Goal: Task Accomplishment & Management: Use online tool/utility

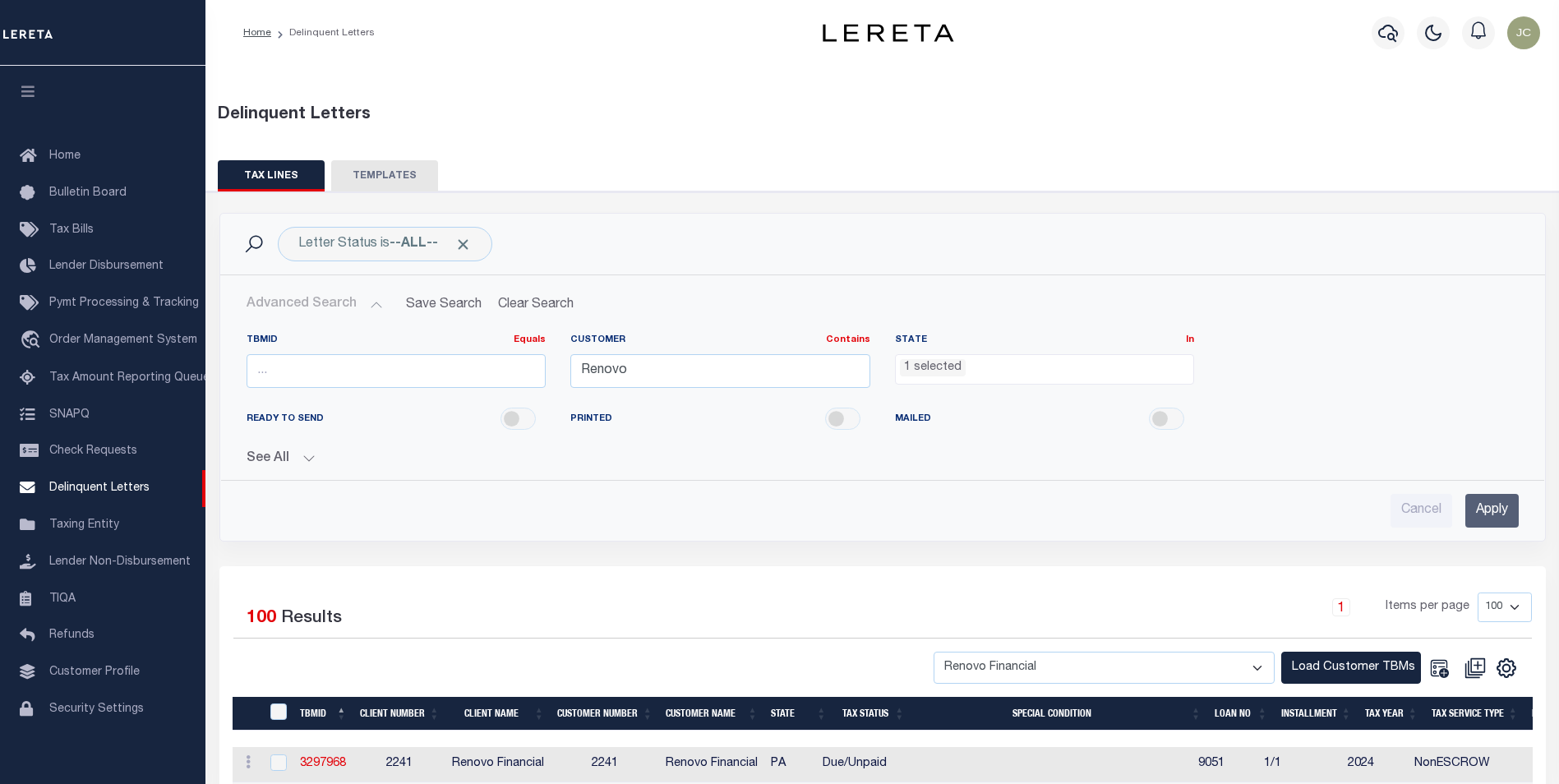
select select "PA"
select select "100"
select select "2241"
click at [920, 373] on li "1 selected" at bounding box center [933, 368] width 66 height 18
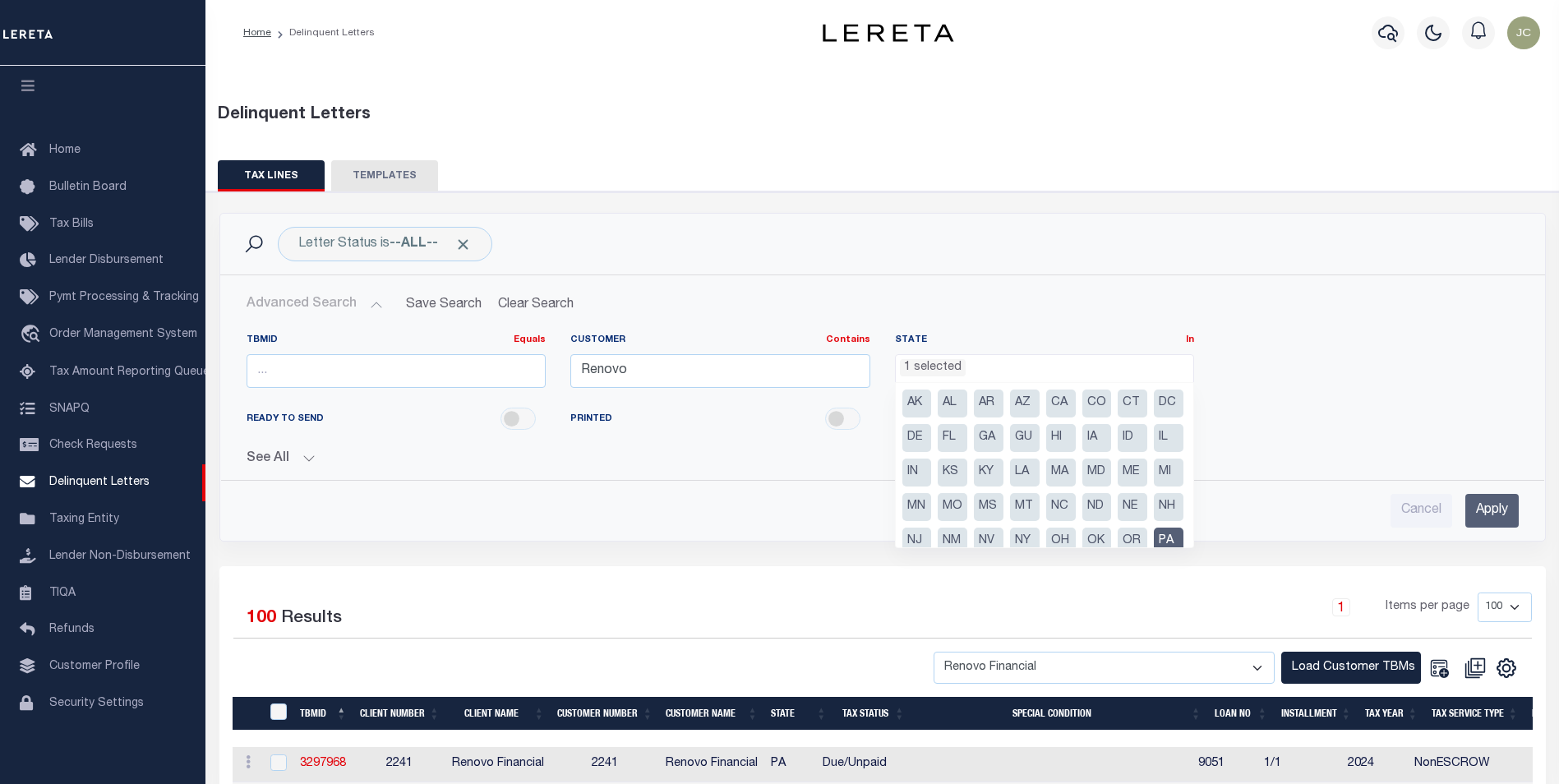
scroll to position [83, 0]
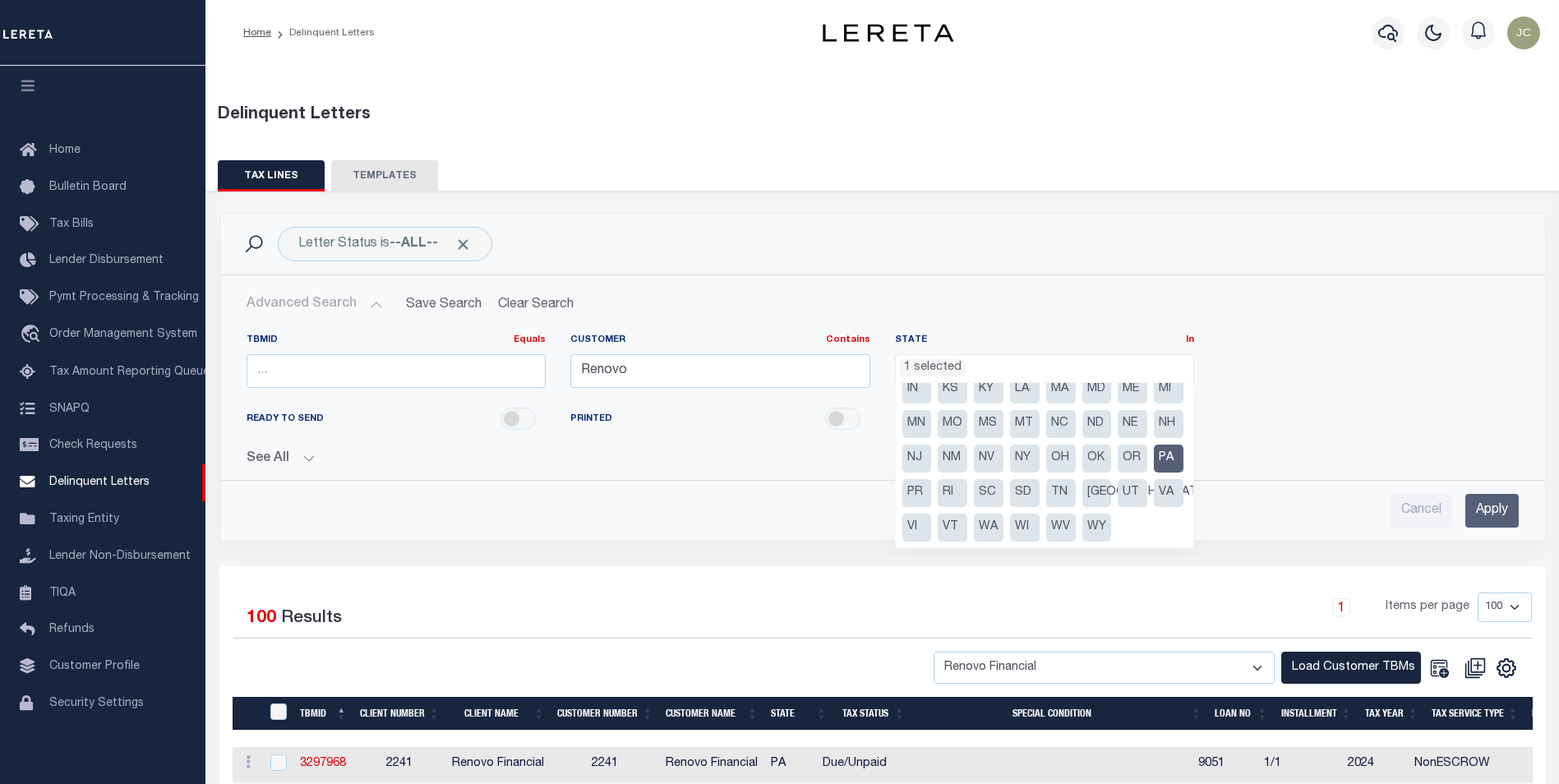
click at [1154, 473] on li "PA" at bounding box center [1169, 458] width 29 height 28
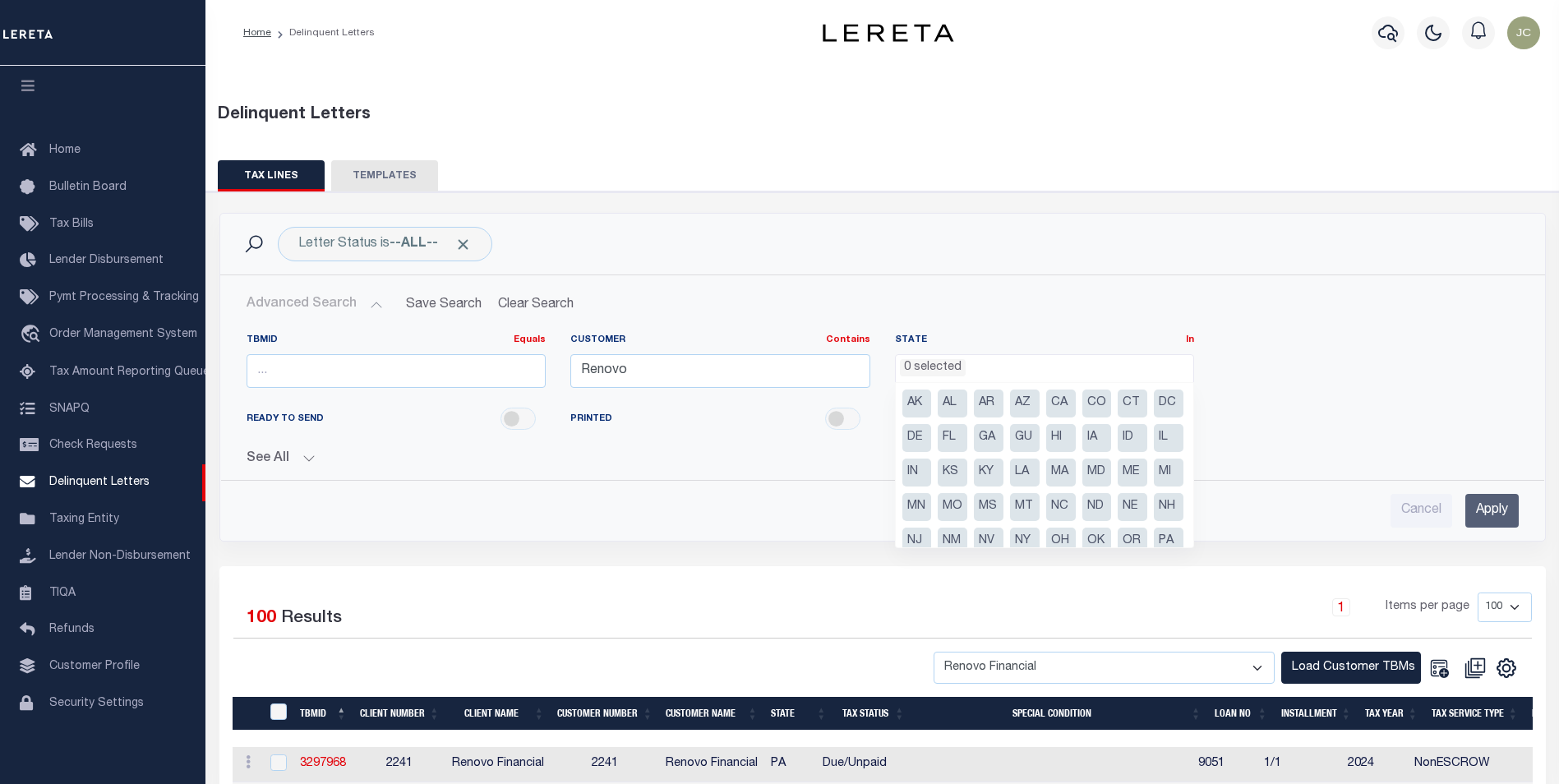
click at [1154, 417] on li "DC" at bounding box center [1169, 403] width 29 height 28
click at [1333, 428] on div "READY TO SEND PRINTED MAILED" at bounding box center [882, 419] width 1296 height 37
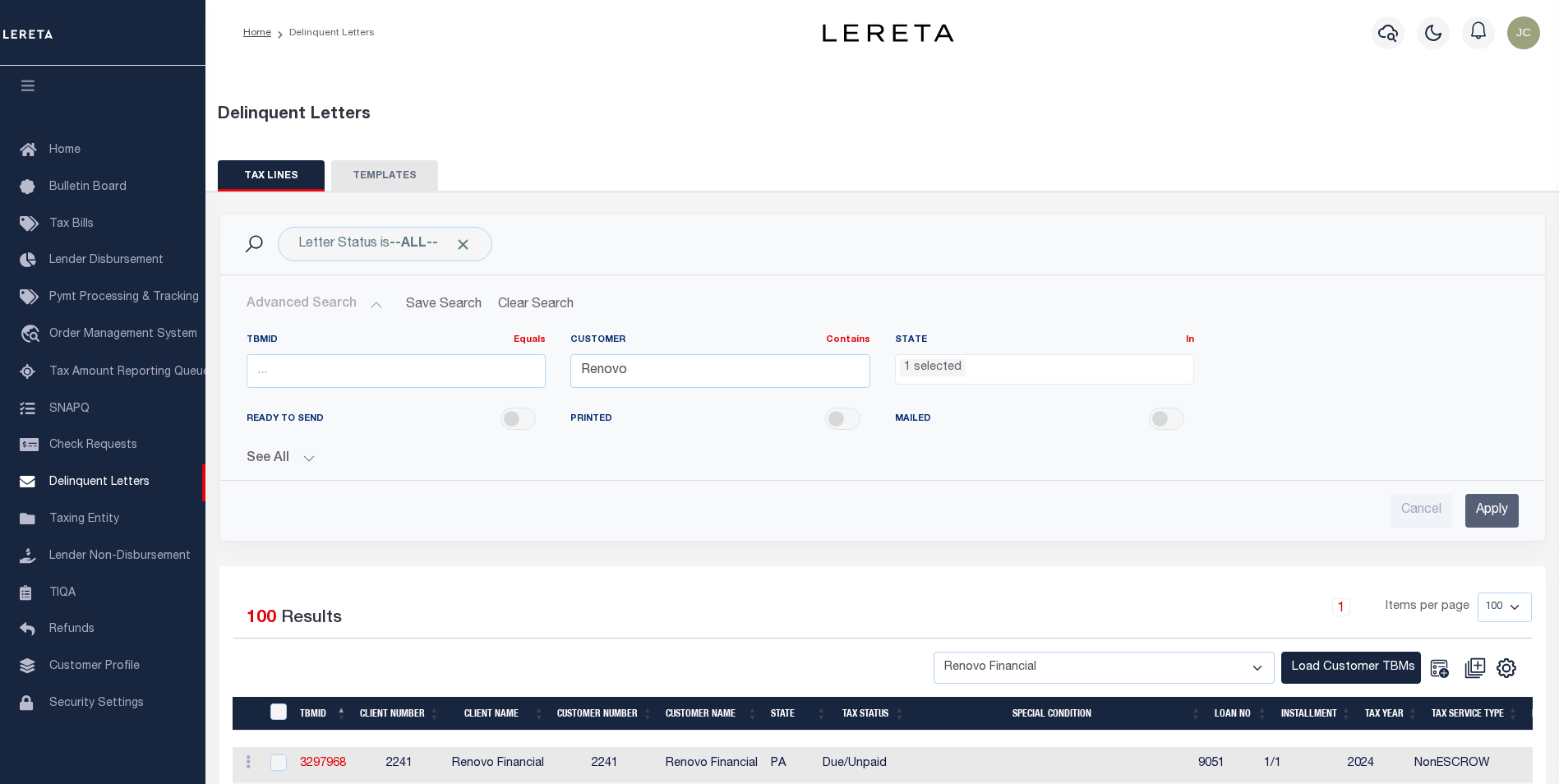
click at [1469, 505] on input "Apply" at bounding box center [1492, 510] width 54 height 34
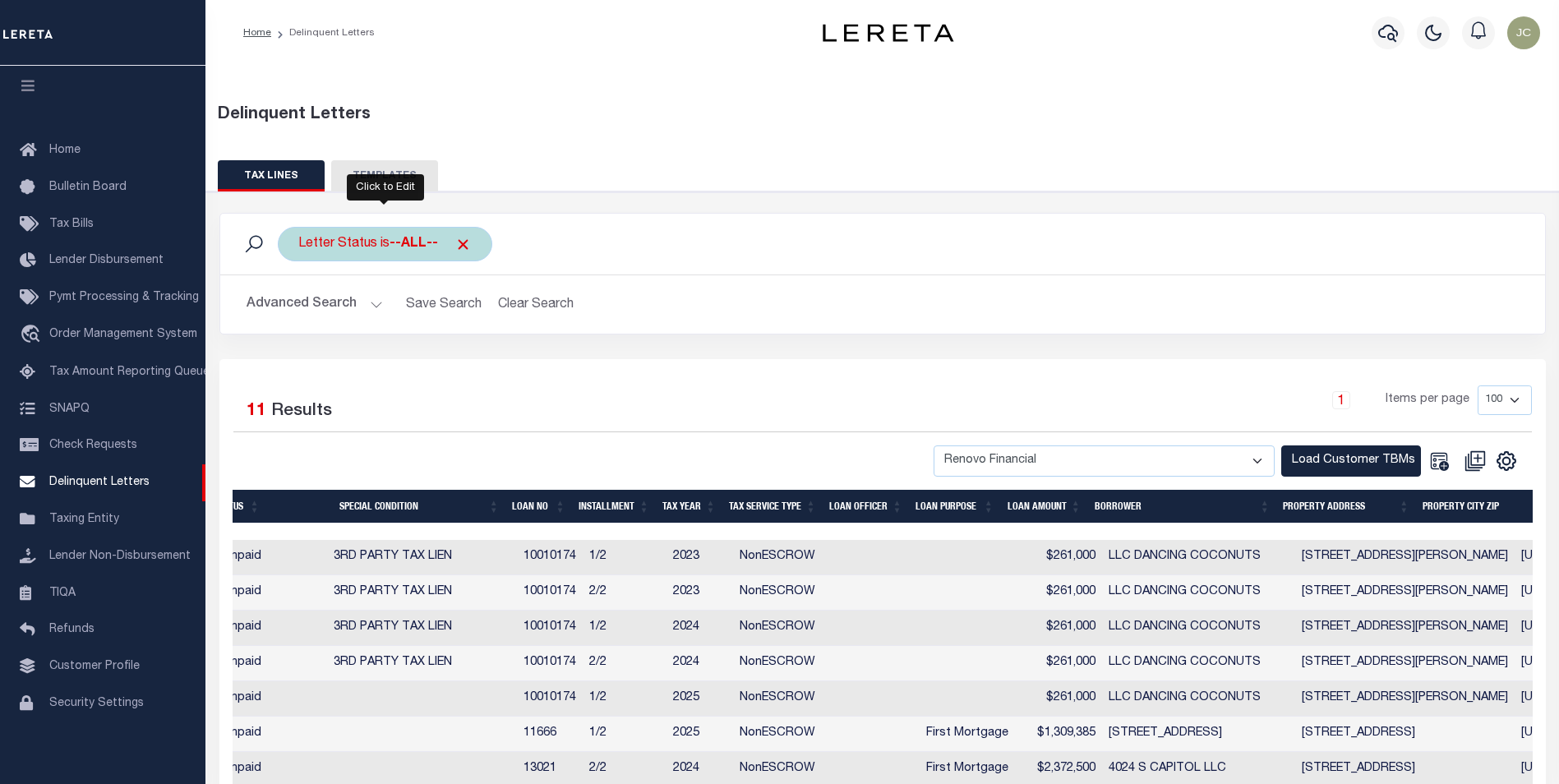
click at [380, 245] on div "Letter Status is --ALL--" at bounding box center [384, 244] width 214 height 35
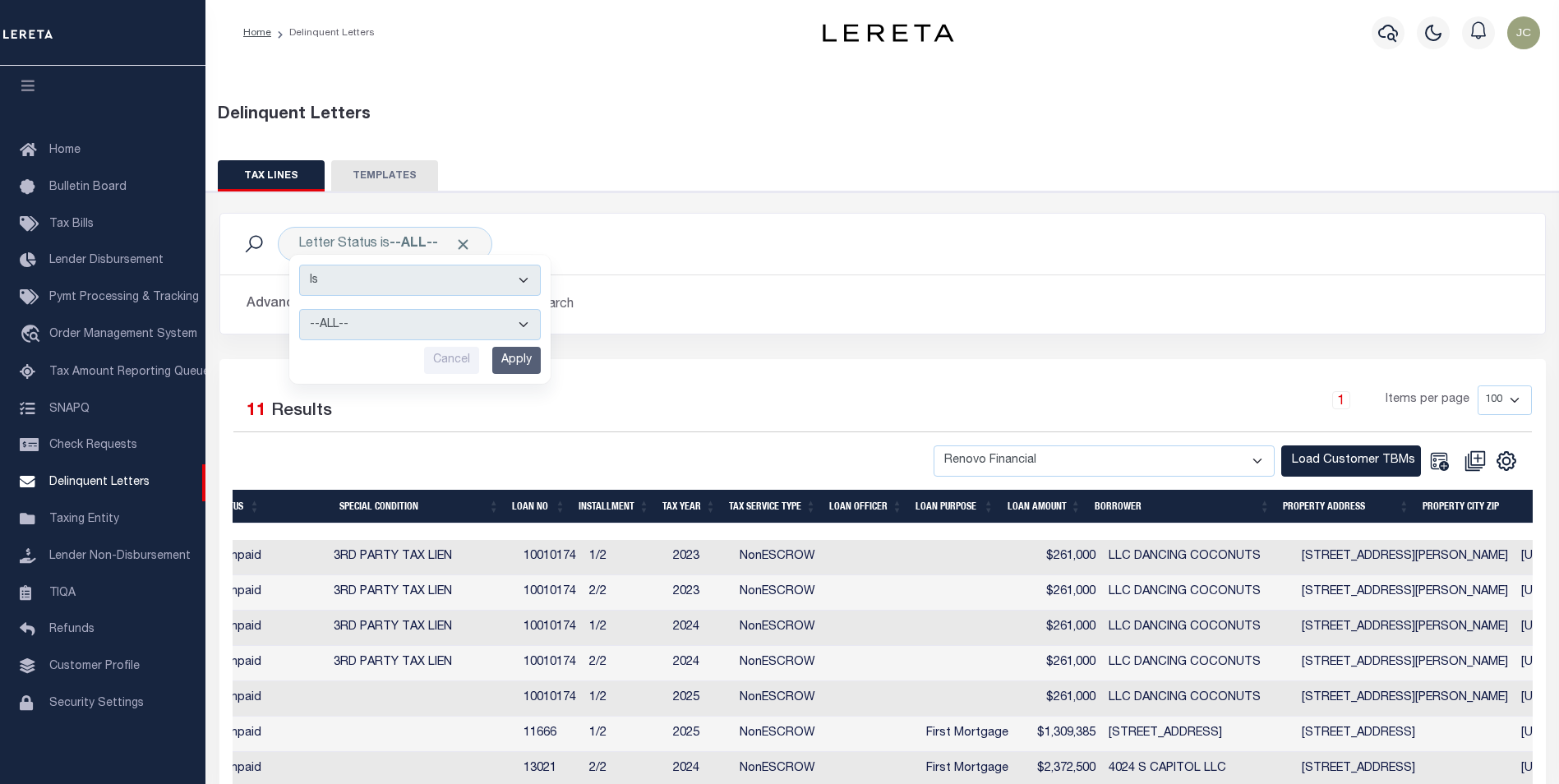
click at [1006, 320] on h2 "Advanced Search Save Search Clear Search DelinquentLetterSearchTable_dynamictab…" at bounding box center [882, 304] width 1298 height 32
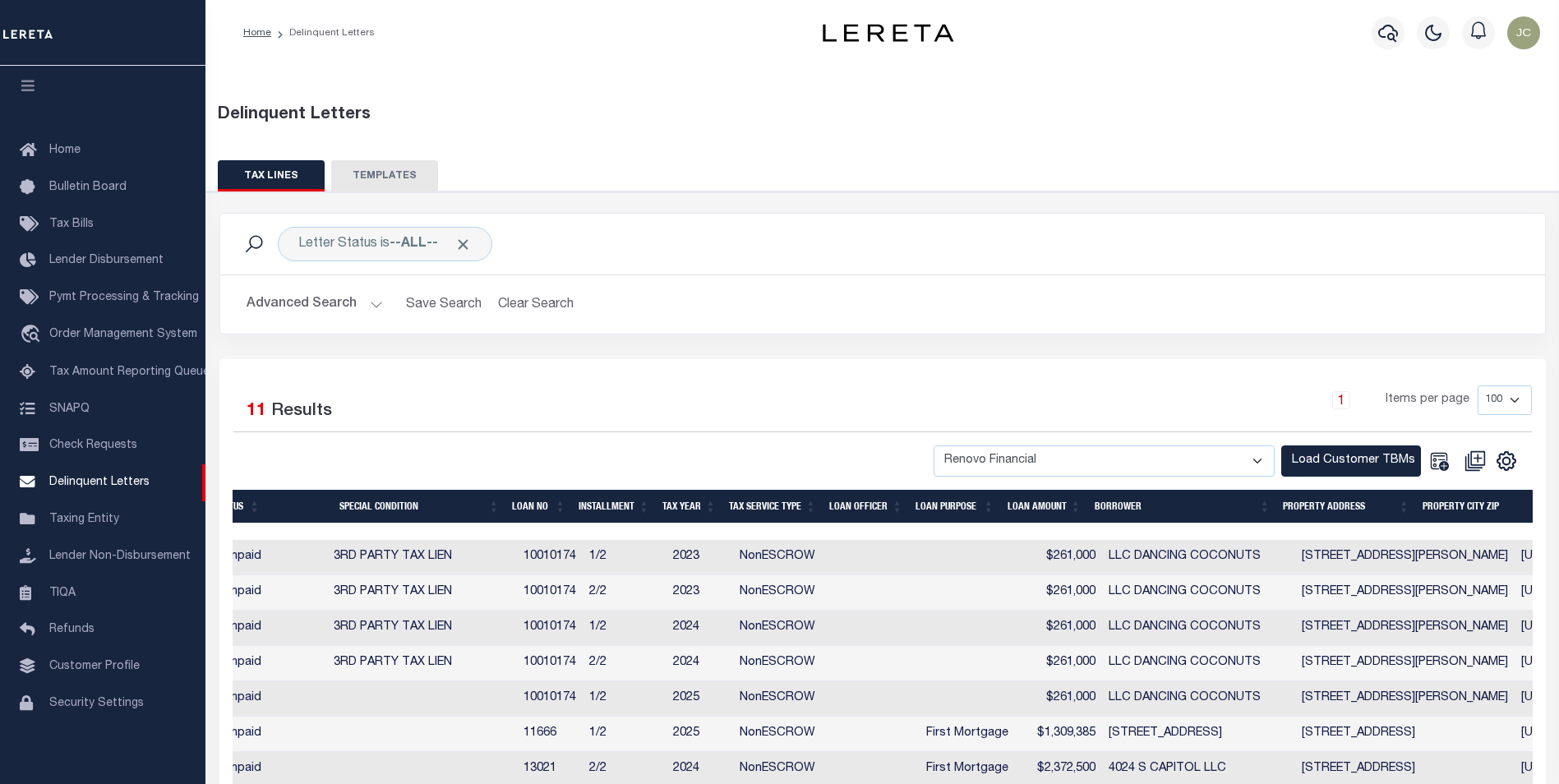
click at [323, 315] on button "Advanced Search" at bounding box center [314, 304] width 136 height 32
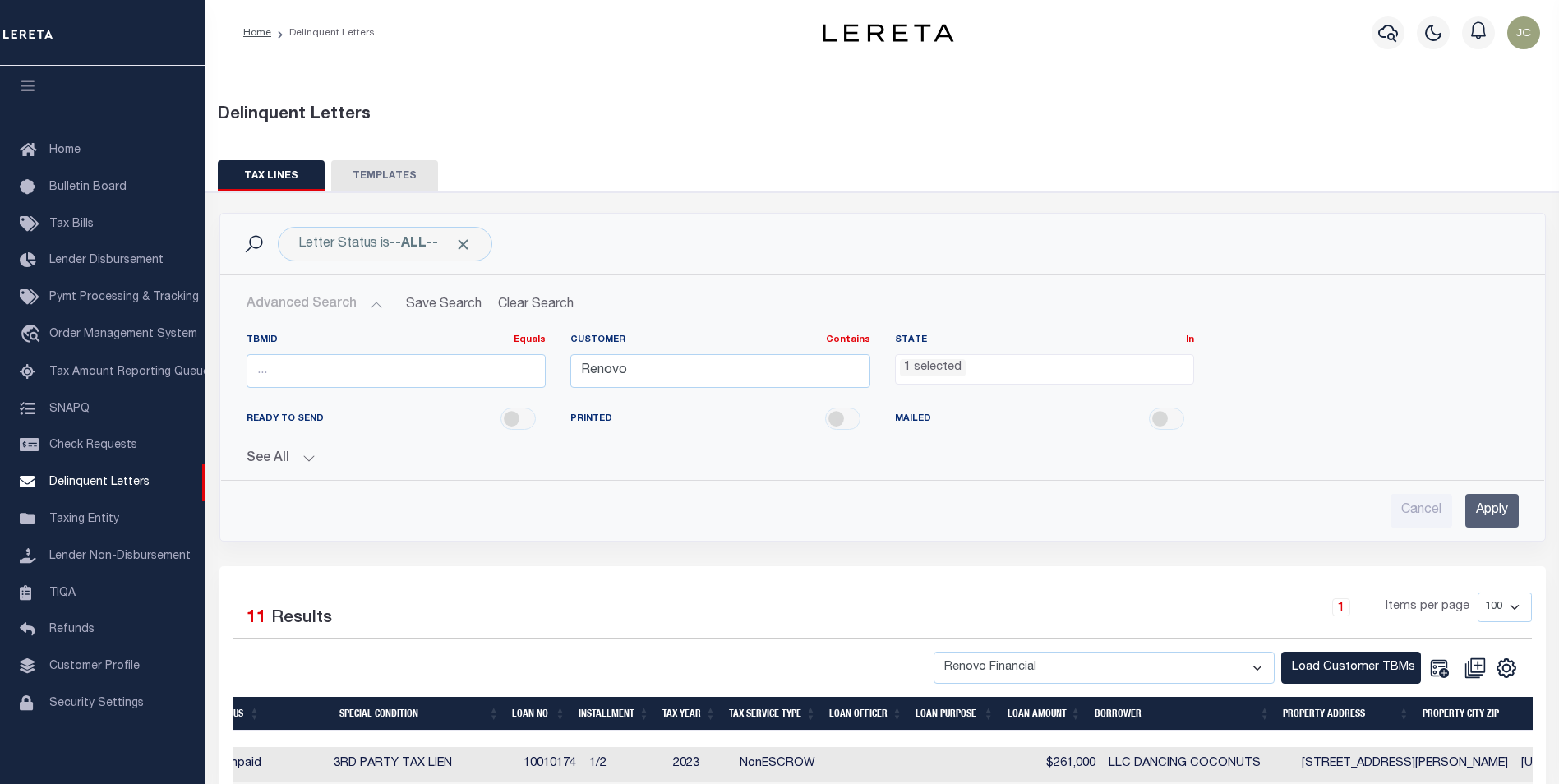
click at [942, 368] on li "1 selected" at bounding box center [933, 368] width 66 height 18
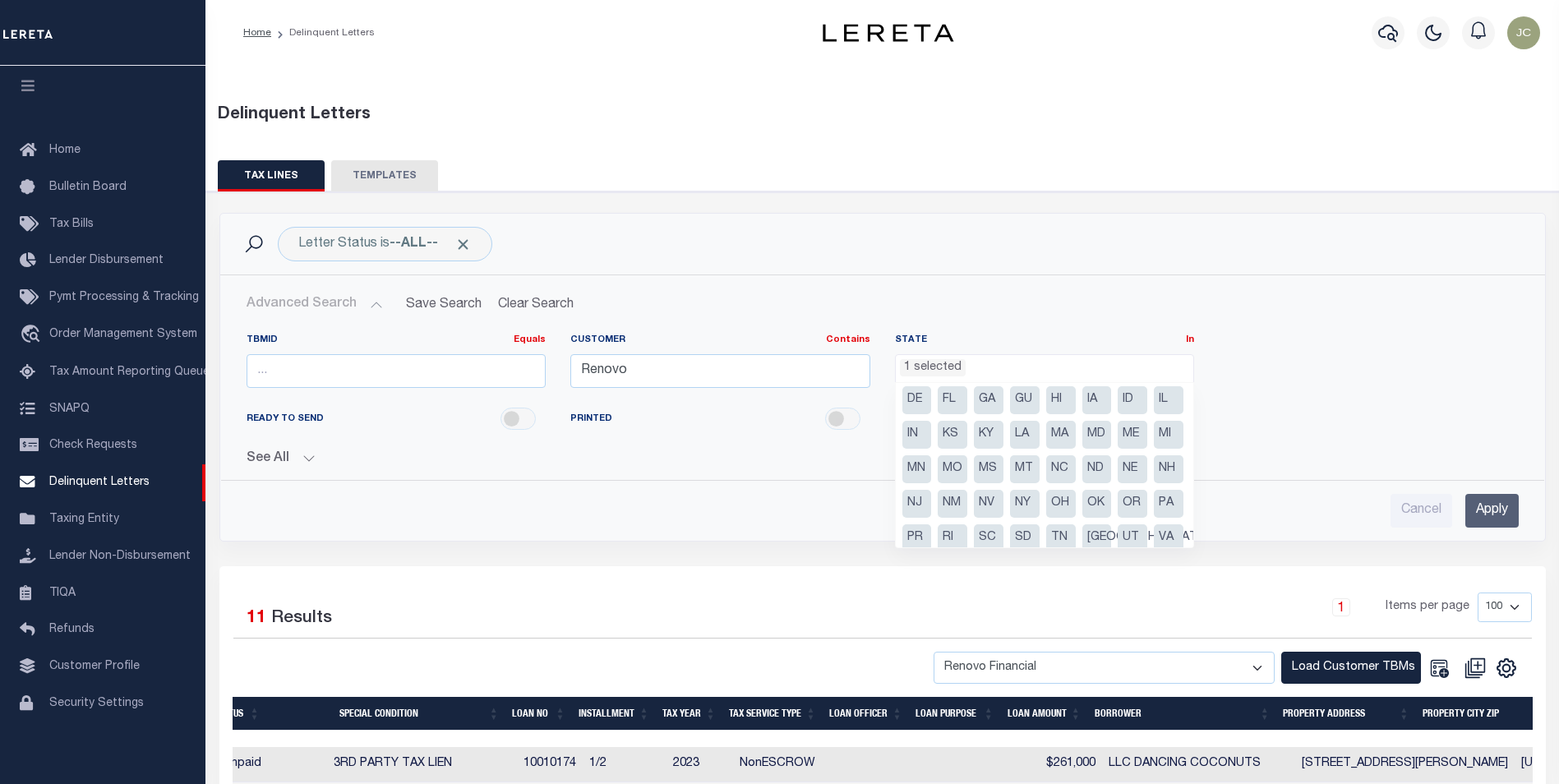
scroll to position [36, 0]
click at [1010, 519] on li "NY" at bounding box center [1025, 506] width 29 height 28
click at [1154, 382] on li "DC" at bounding box center [1169, 368] width 29 height 28
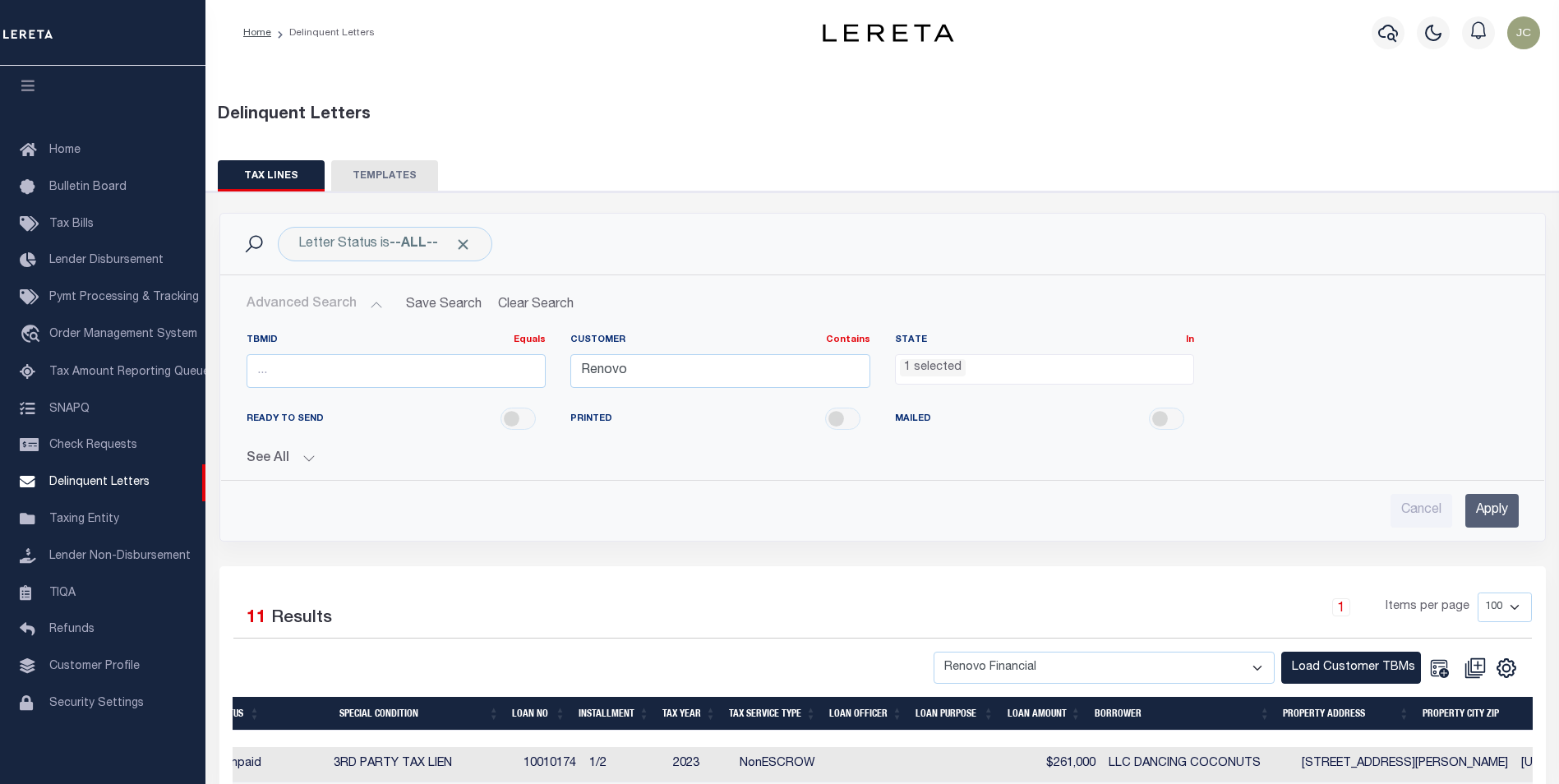
click at [1493, 506] on input "Apply" at bounding box center [1492, 510] width 54 height 34
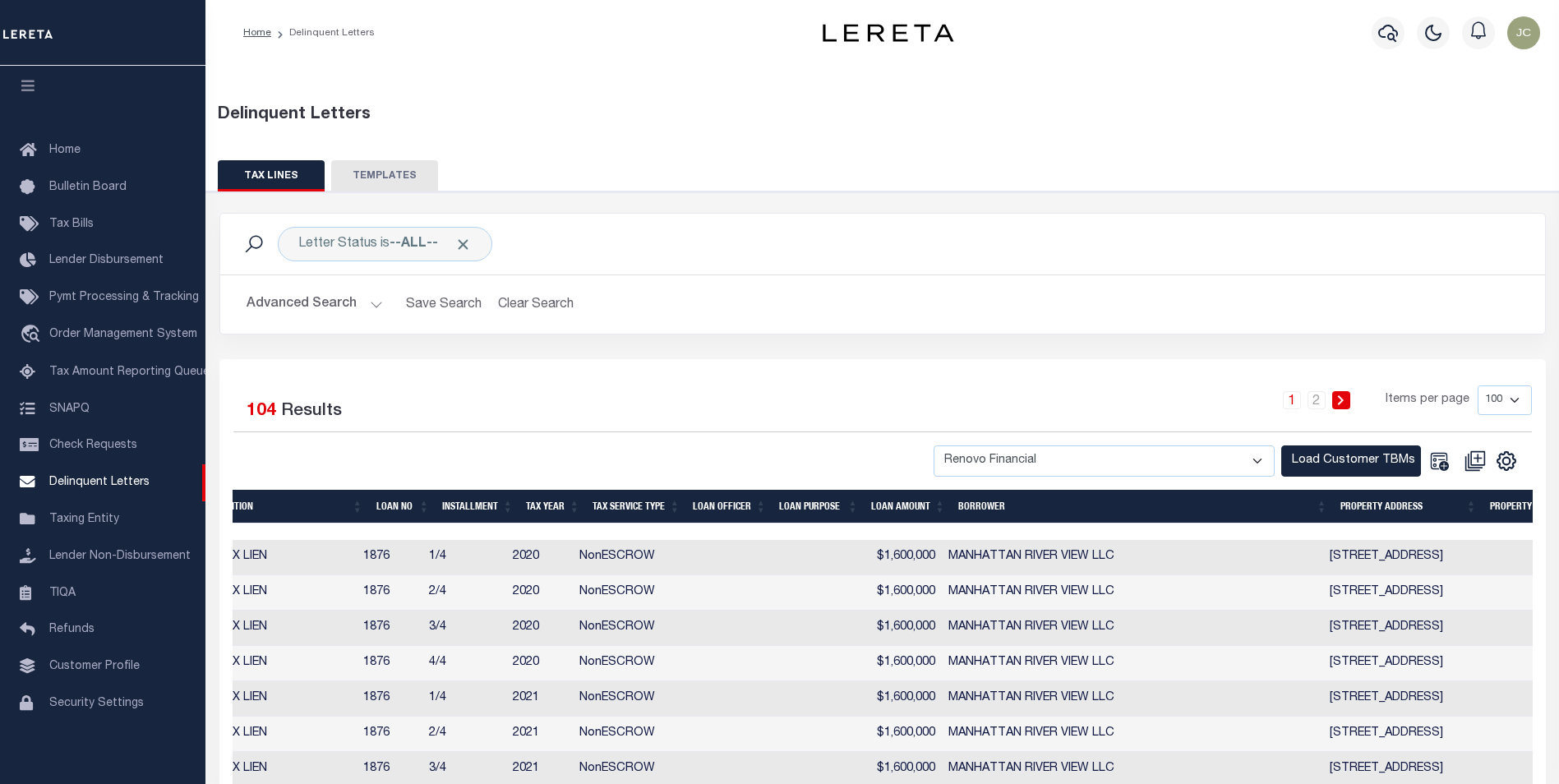
scroll to position [0, 852]
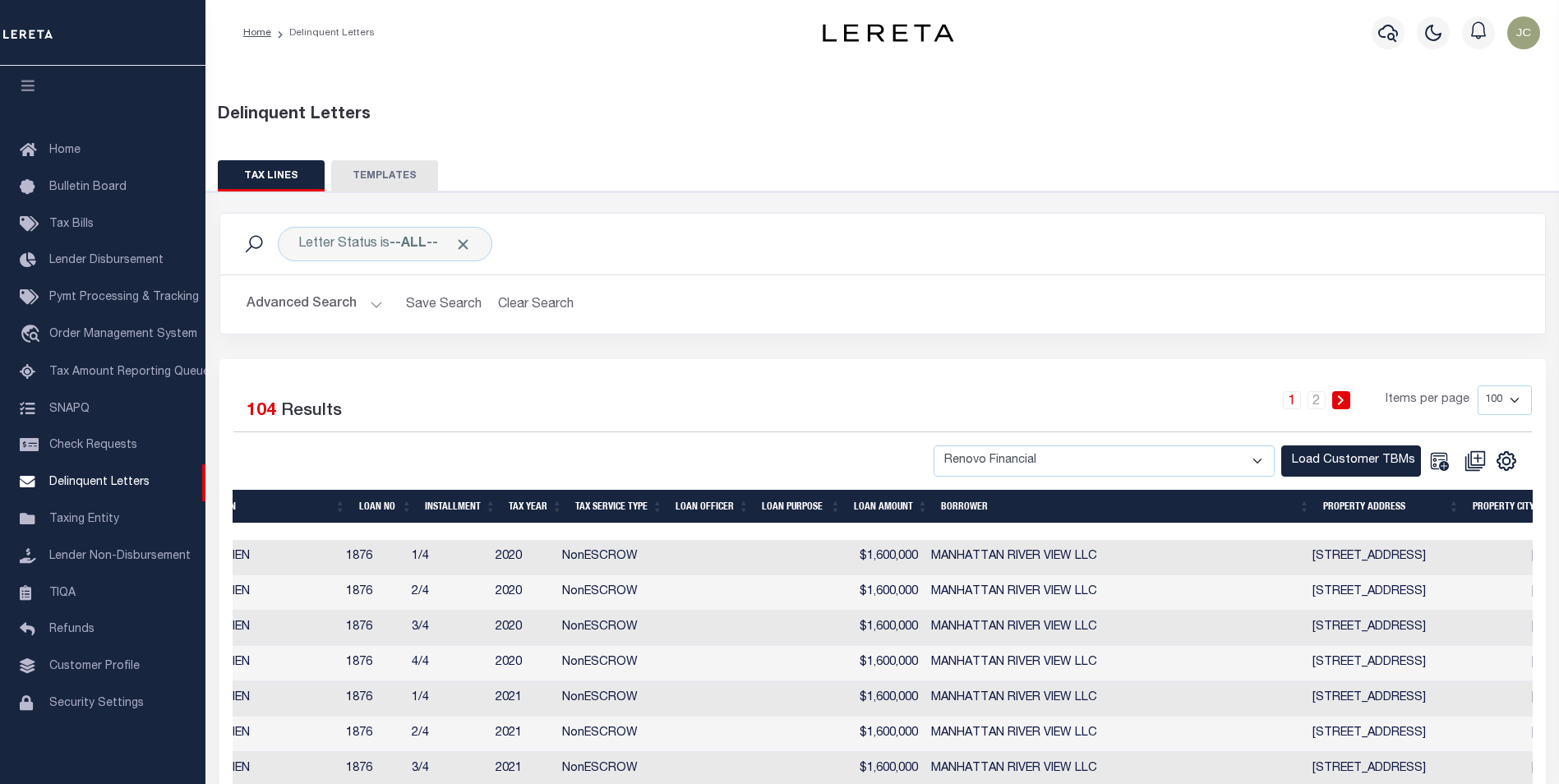
click at [1017, 511] on th "BORROWER" at bounding box center [1124, 506] width 381 height 34
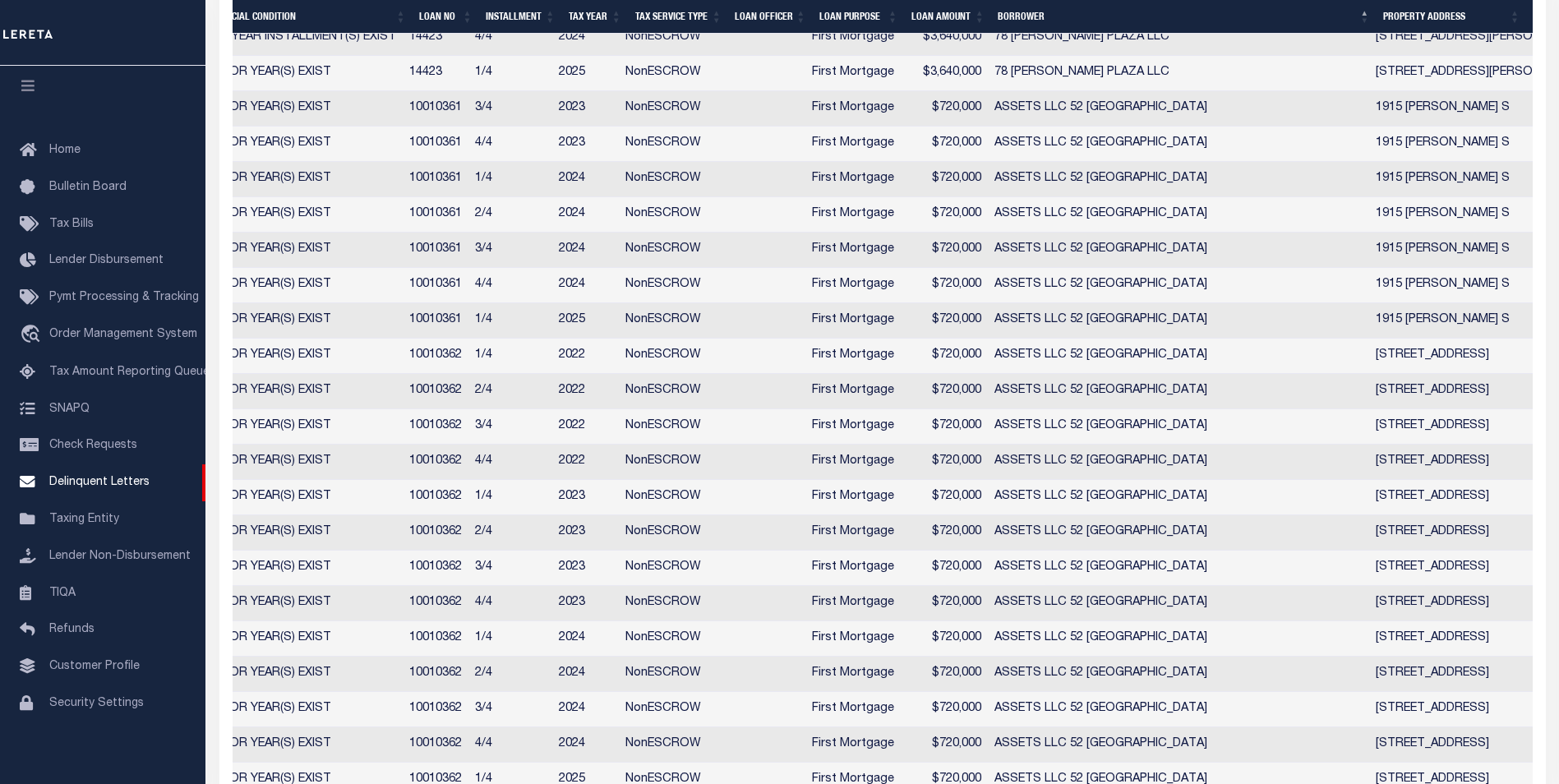
scroll to position [0, 781]
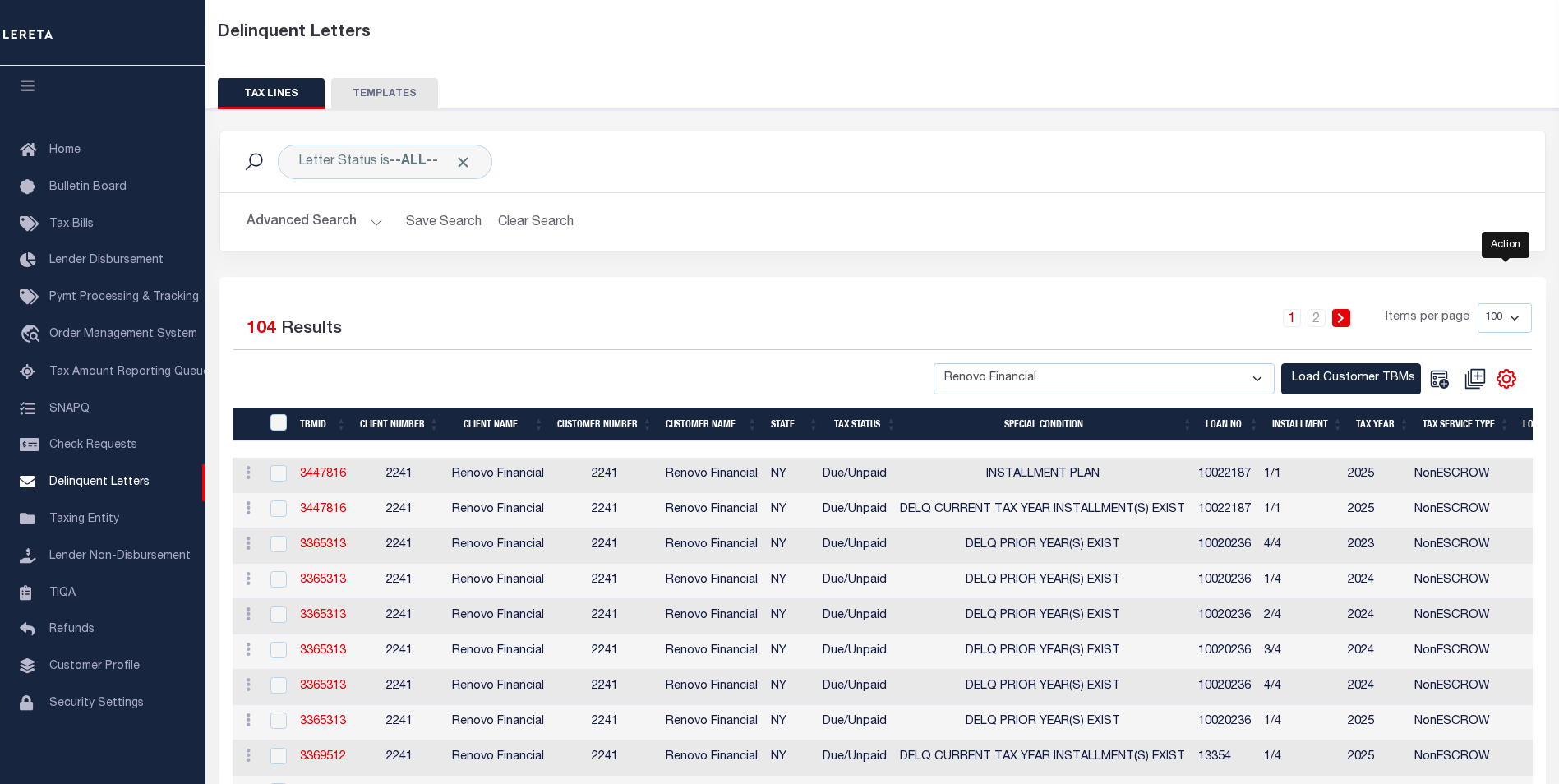
click at [1509, 389] on icon "" at bounding box center [1506, 378] width 22 height 22
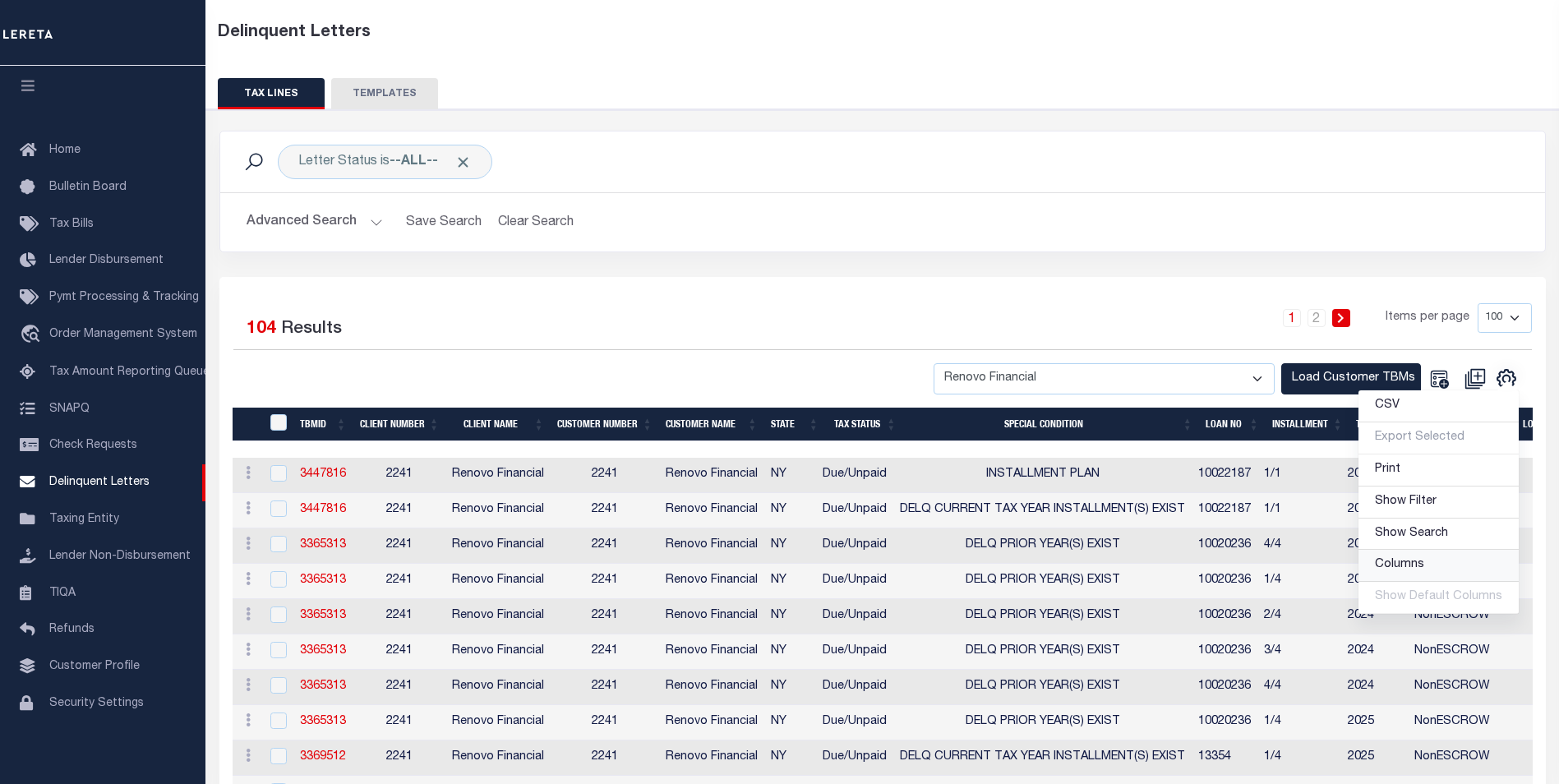
click at [1418, 569] on span "Columns" at bounding box center [1399, 564] width 49 height 11
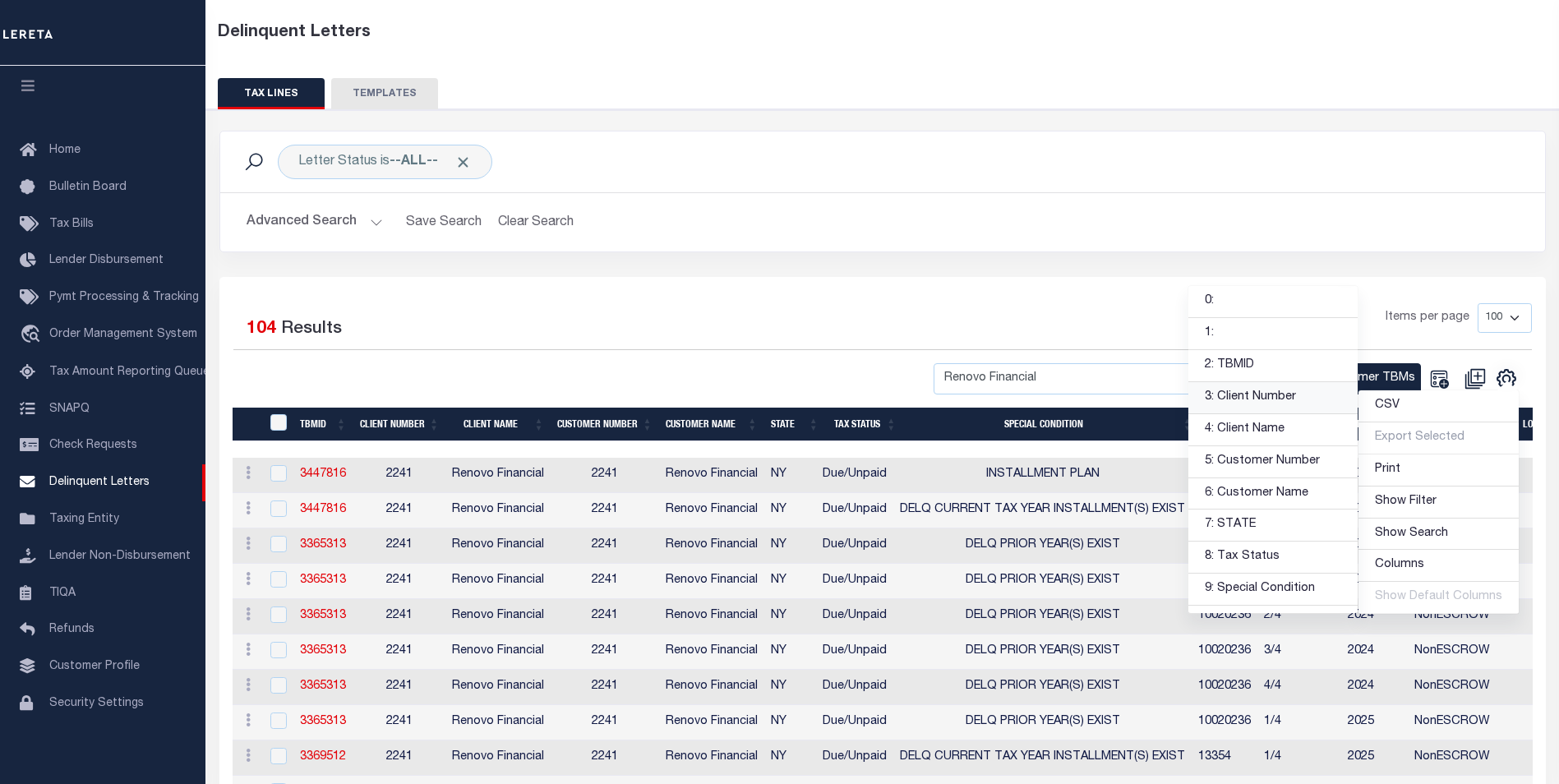
click at [1264, 405] on link "3: Client Number" at bounding box center [1272, 397] width 169 height 32
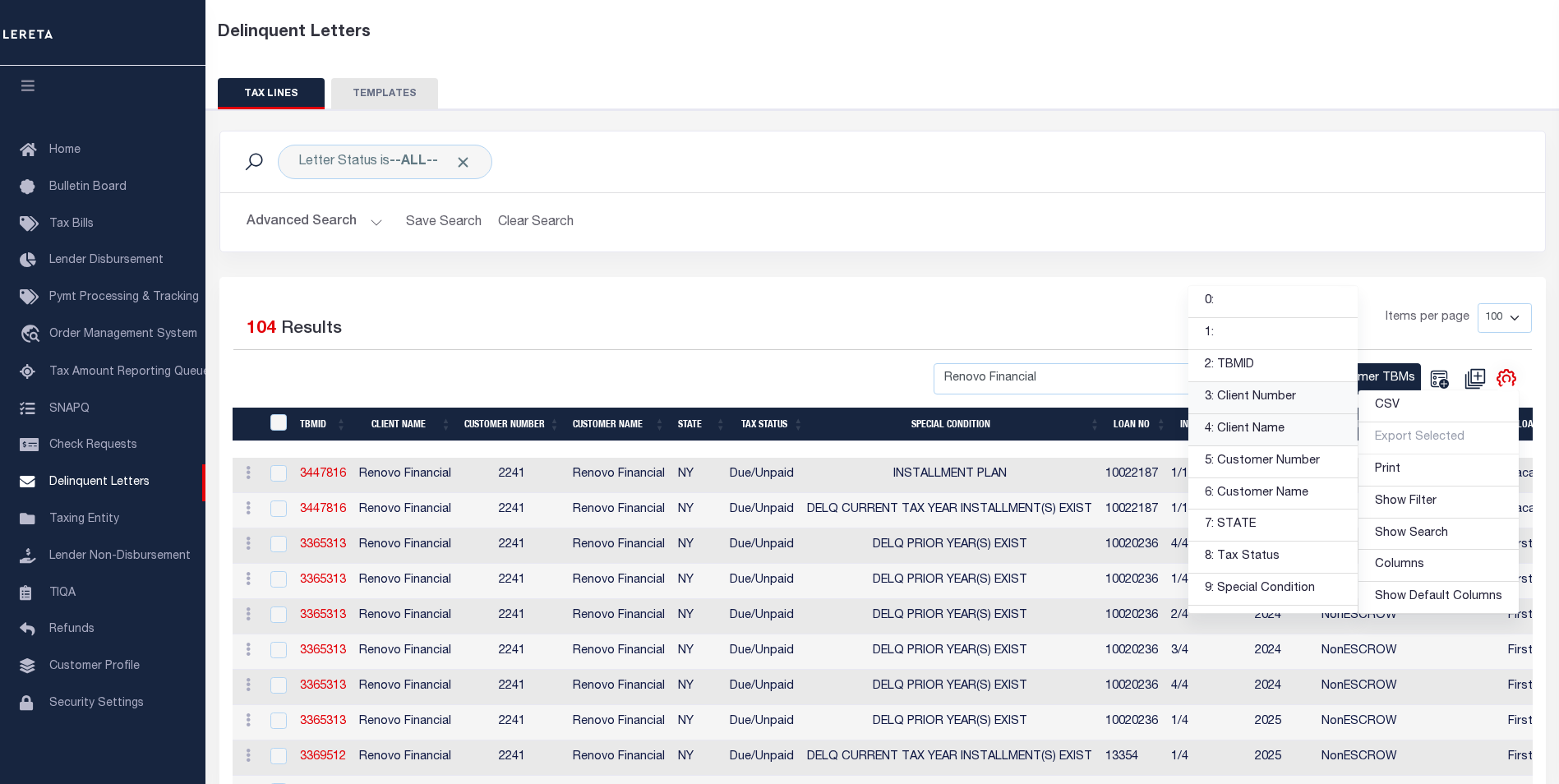
click at [1265, 427] on link "4: Client Name" at bounding box center [1272, 429] width 169 height 32
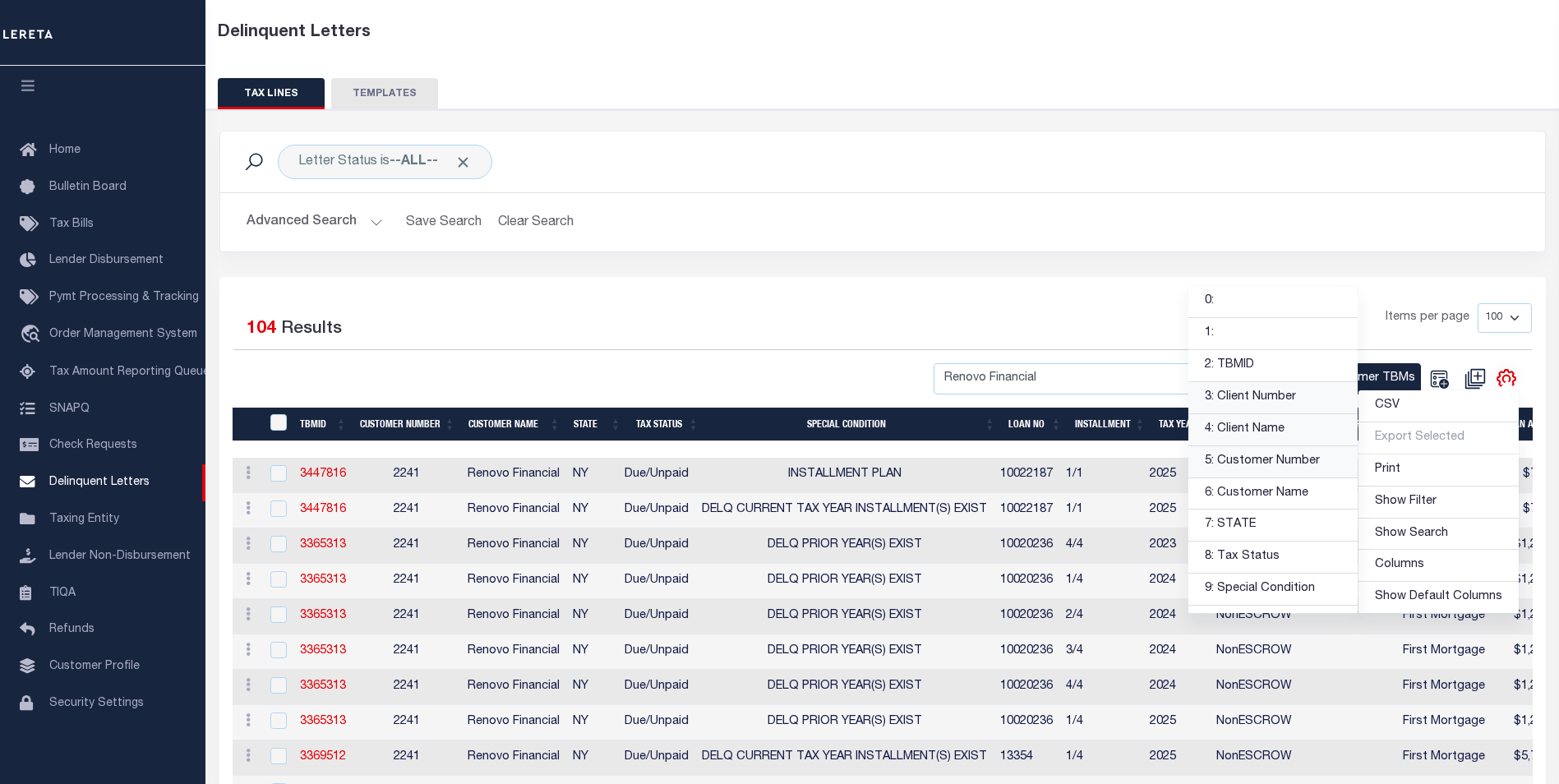
click at [1268, 466] on link "5: Customer Number" at bounding box center [1272, 461] width 169 height 32
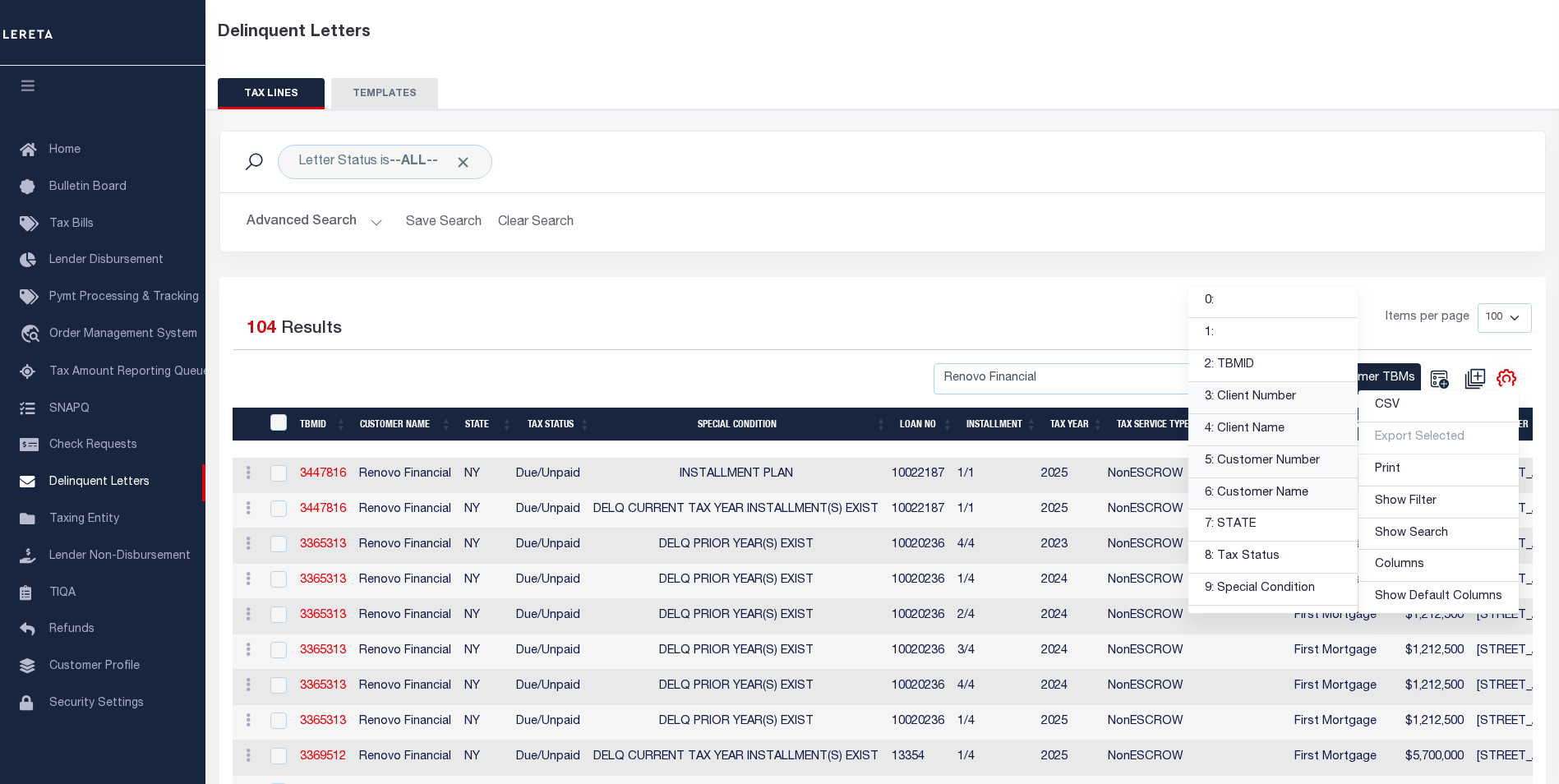
click at [1259, 501] on link "6: Customer Name" at bounding box center [1272, 493] width 169 height 32
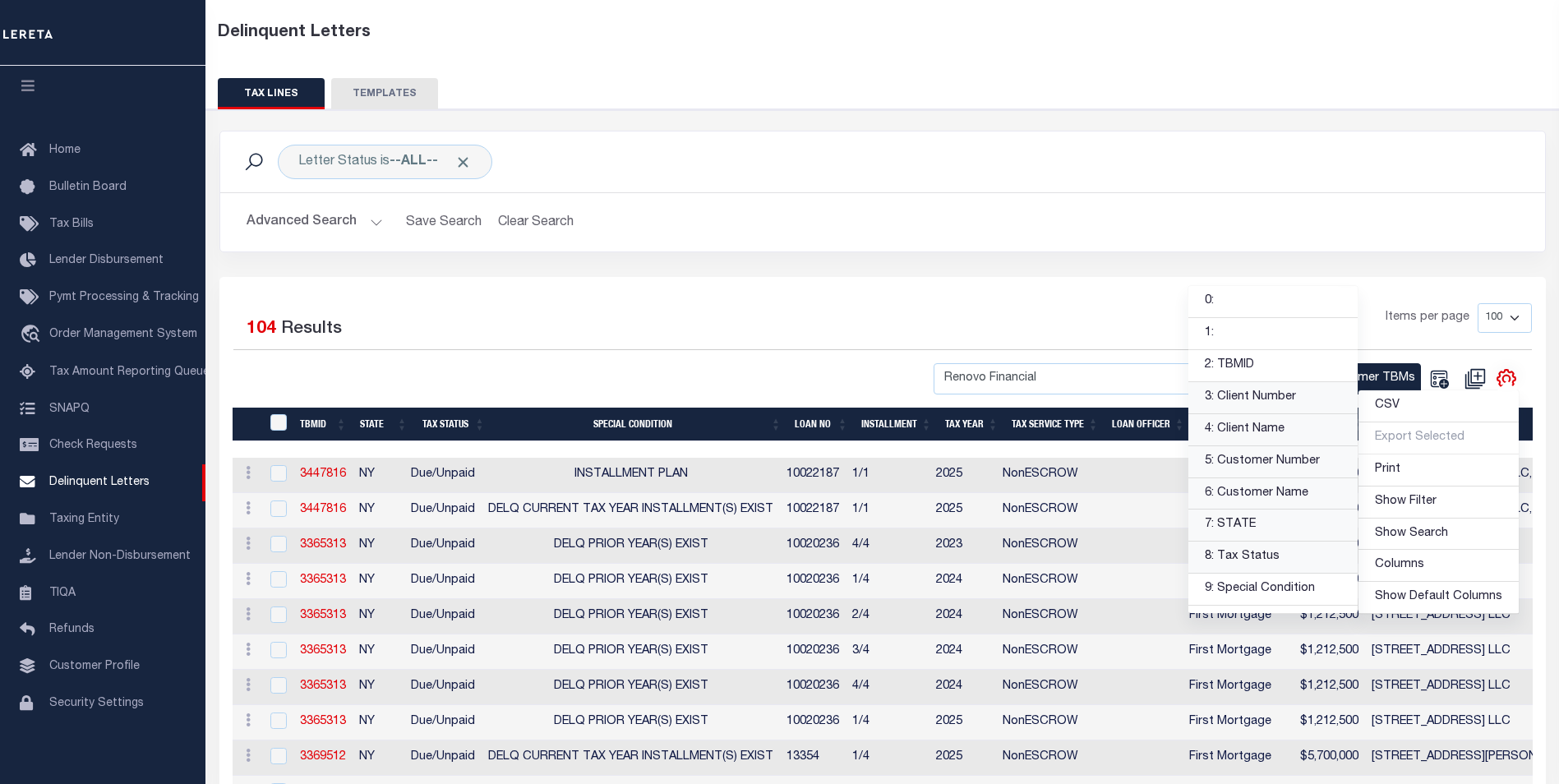
click at [1253, 562] on link "8: Tax Status" at bounding box center [1272, 557] width 169 height 32
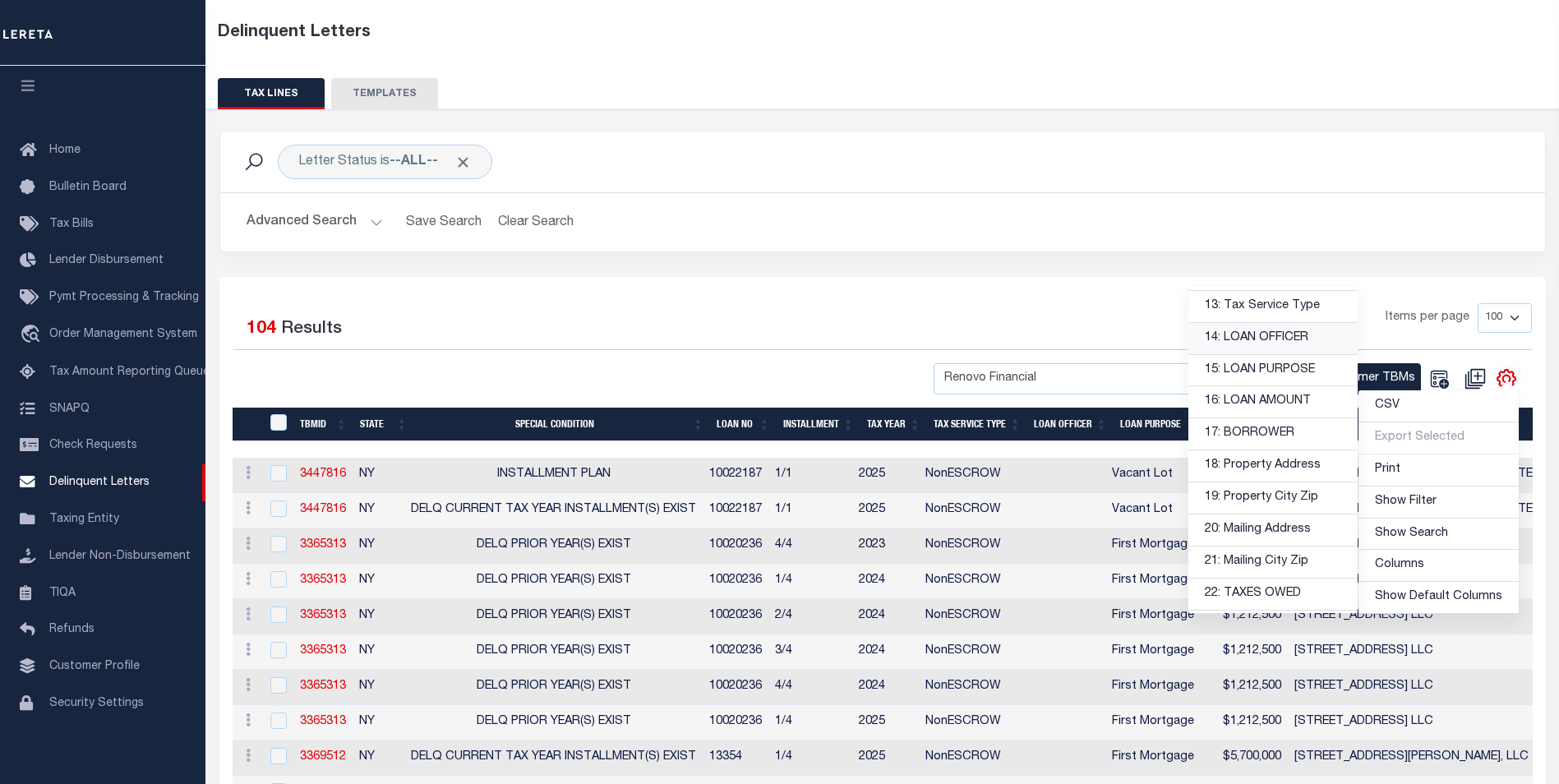
click at [1260, 341] on link "14: LOAN OFFICER" at bounding box center [1272, 338] width 169 height 32
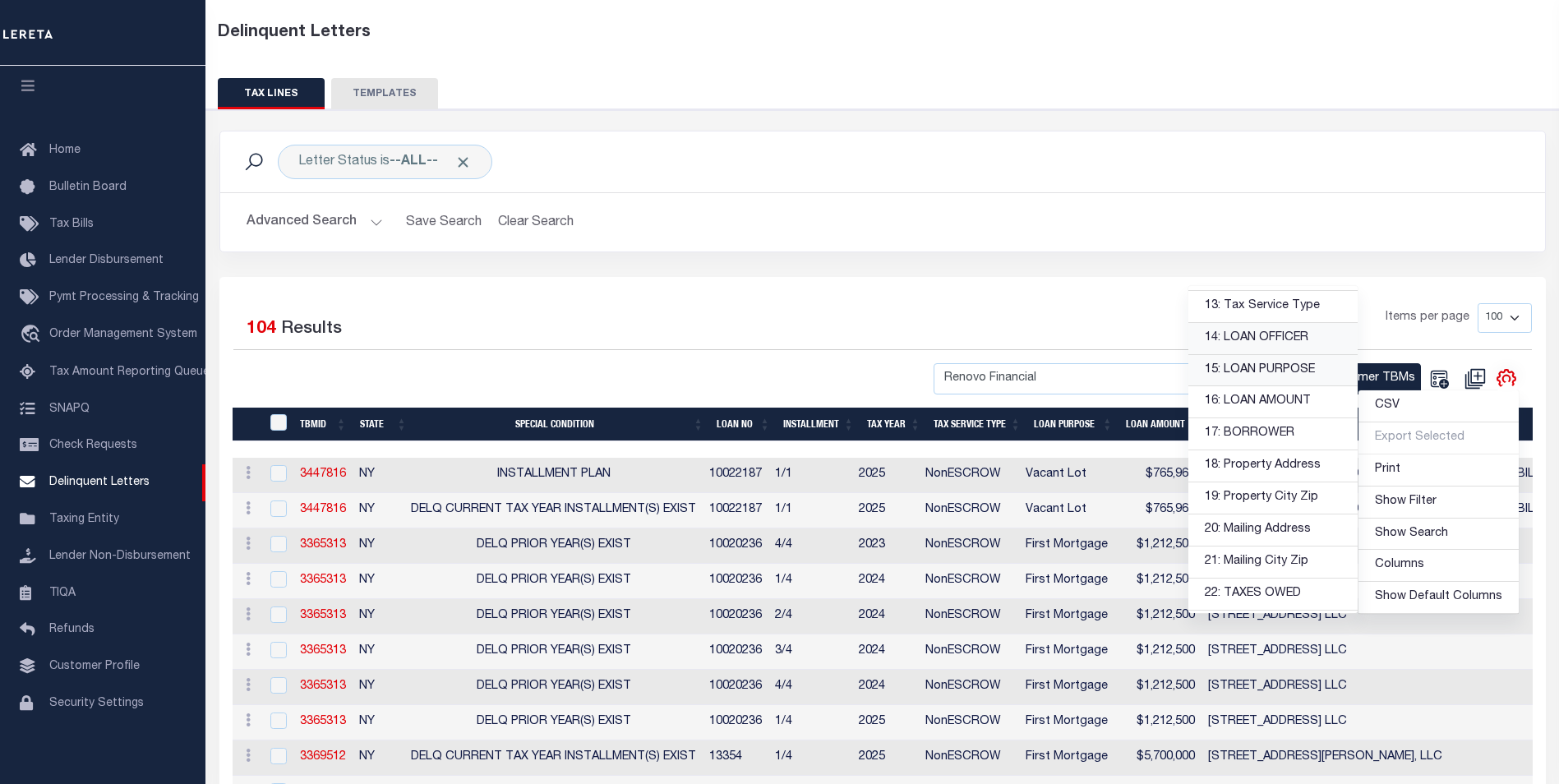
click at [1260, 364] on link "15: LOAN PURPOSE" at bounding box center [1272, 370] width 169 height 32
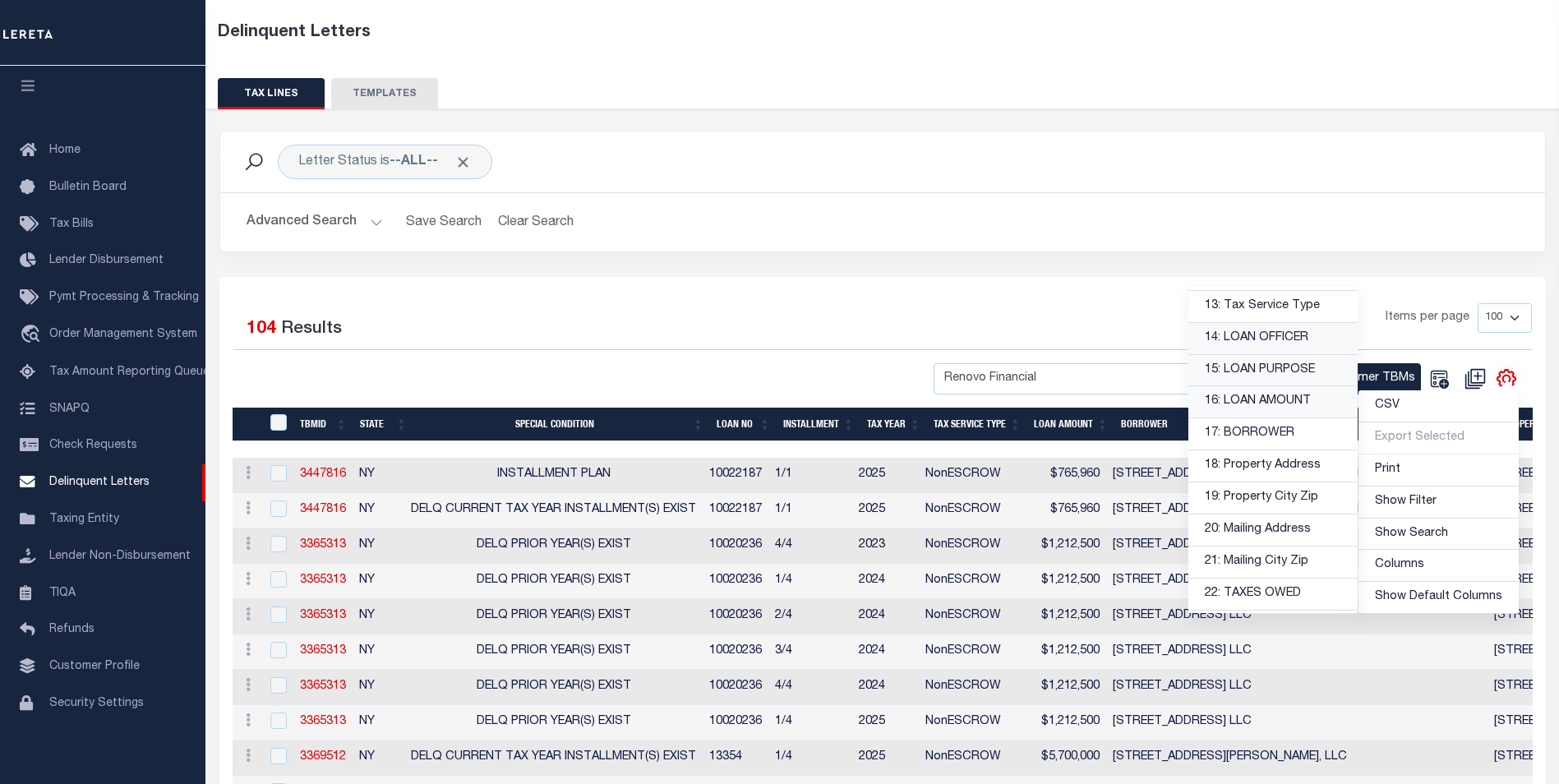
click at [1259, 402] on link "16: LOAN AMOUNT" at bounding box center [1272, 402] width 169 height 32
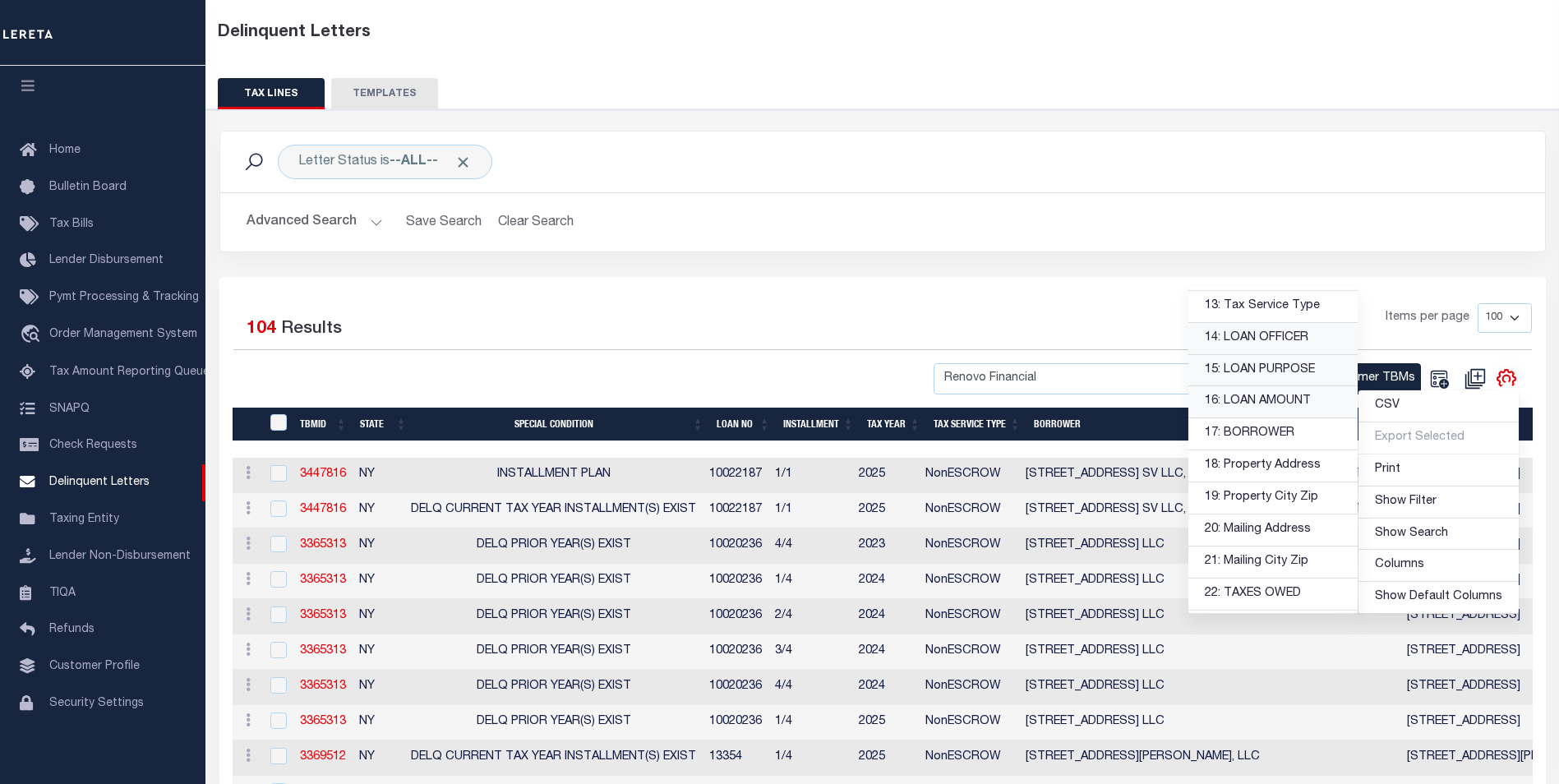
click at [1011, 321] on div "1 2 Items per page 25 50 100 500 1000" at bounding box center [1048, 323] width 968 height 42
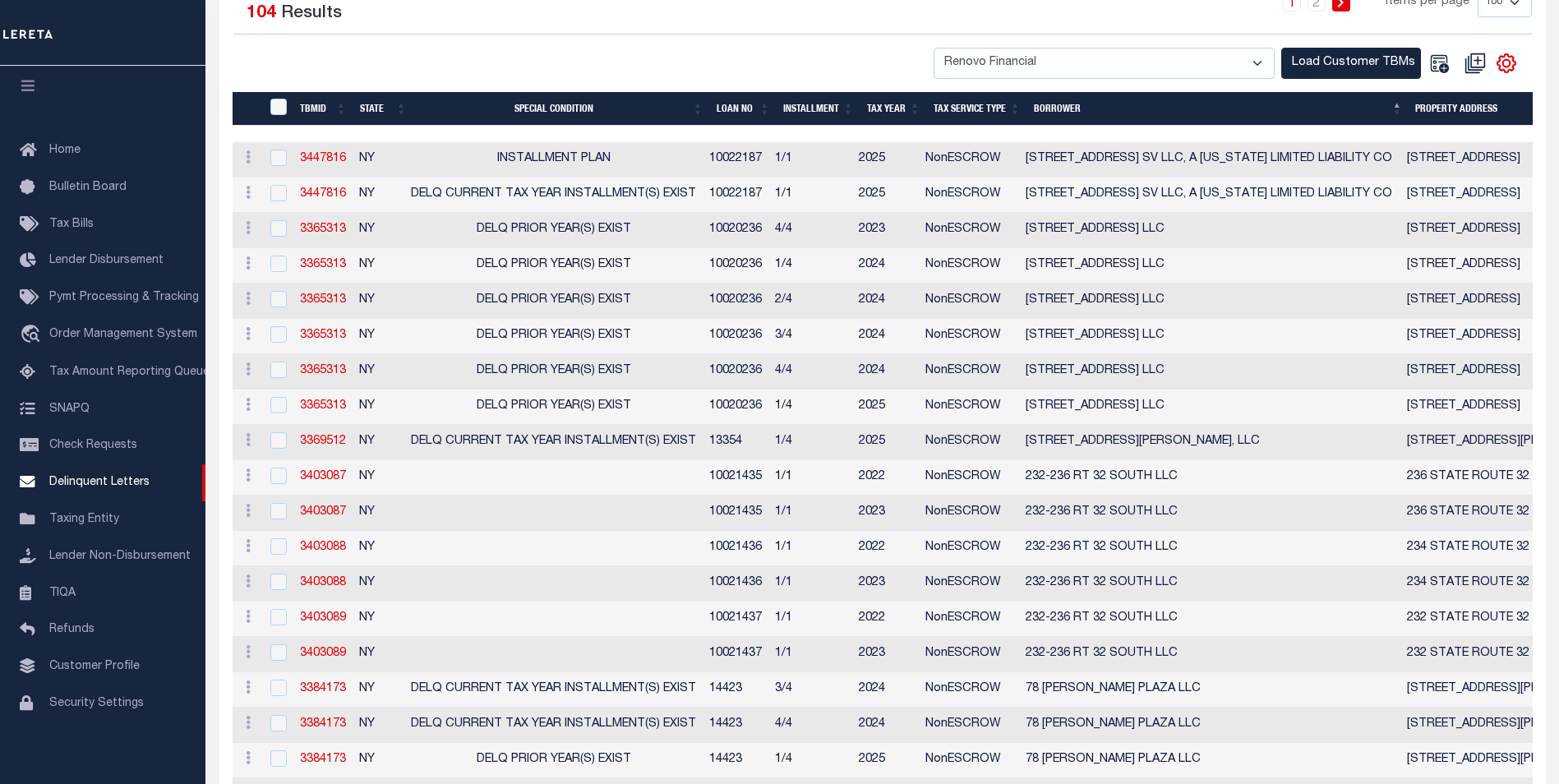
scroll to position [0, 0]
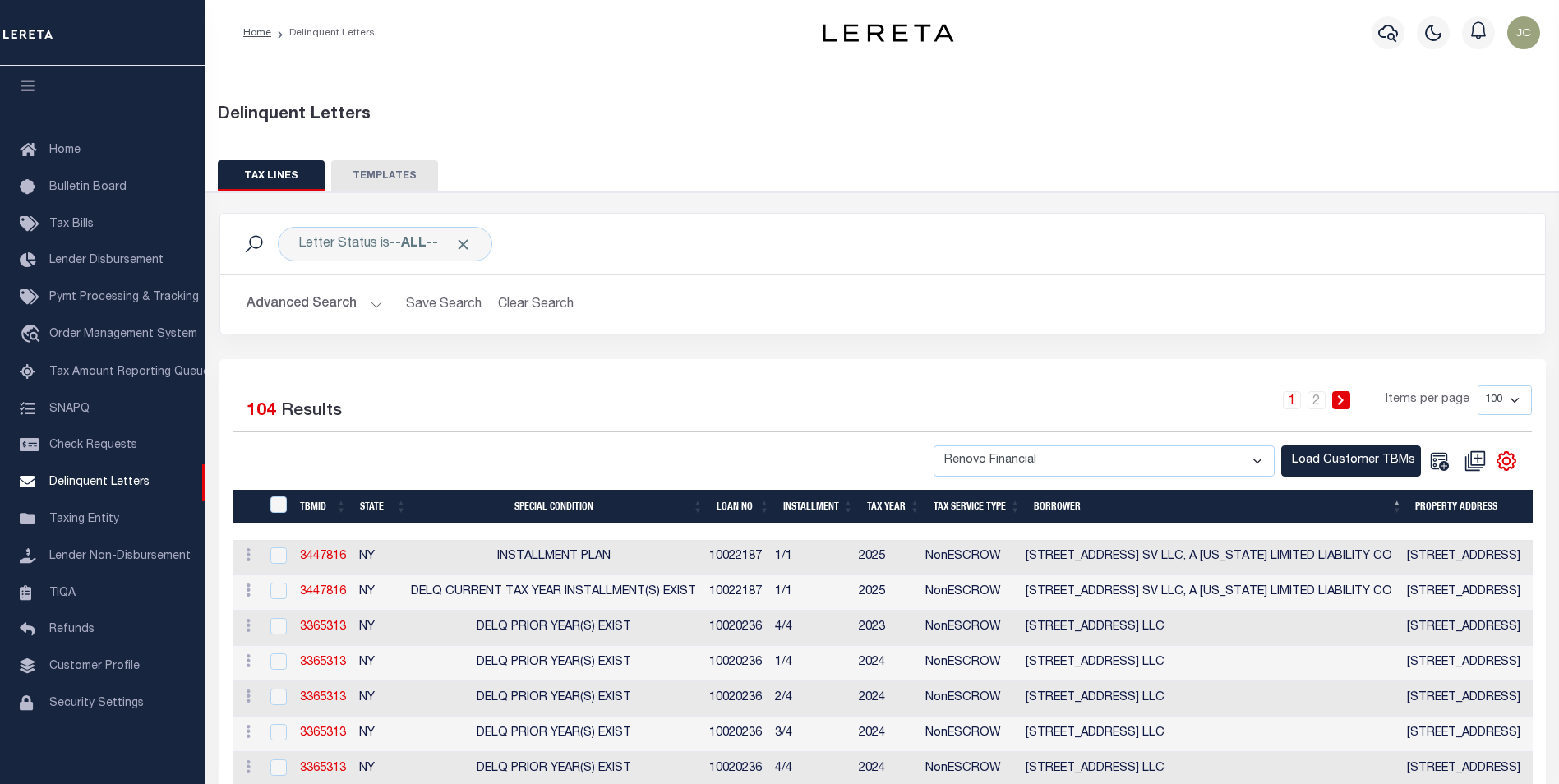
click at [357, 296] on button "Advanced Search" at bounding box center [314, 304] width 136 height 32
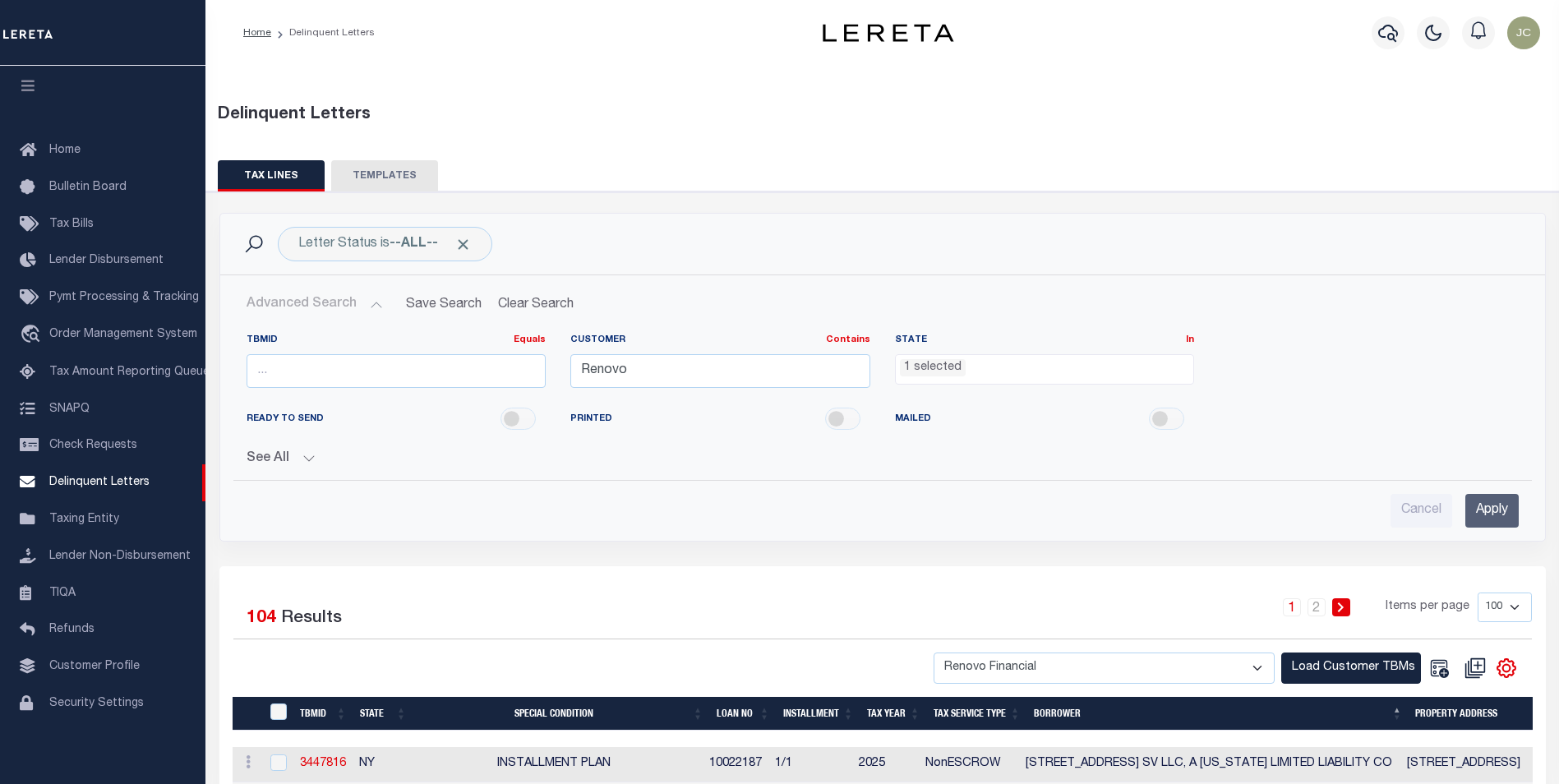
click at [970, 374] on ul "1 selected" at bounding box center [1045, 366] width 298 height 23
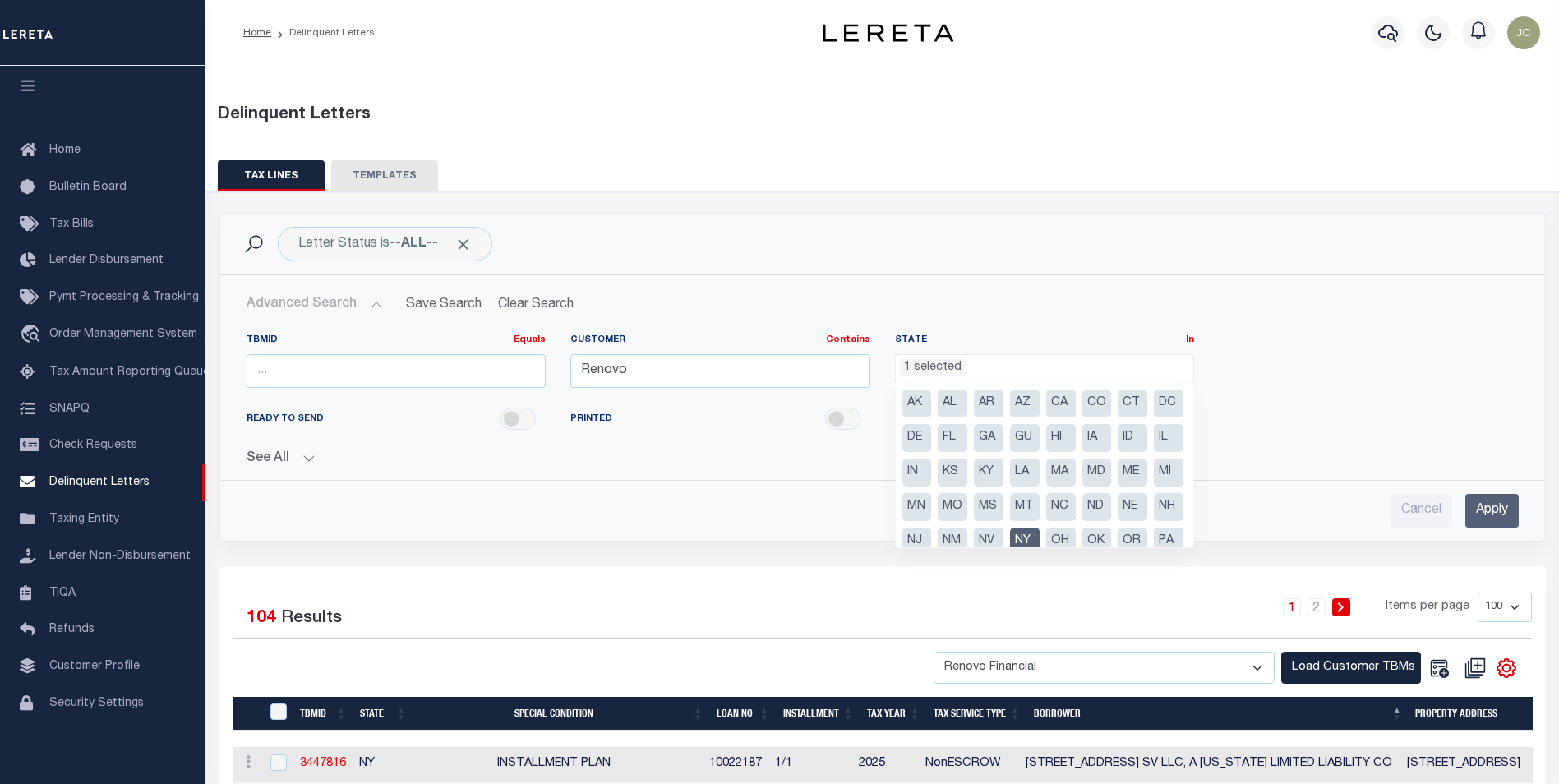
scroll to position [82, 0]
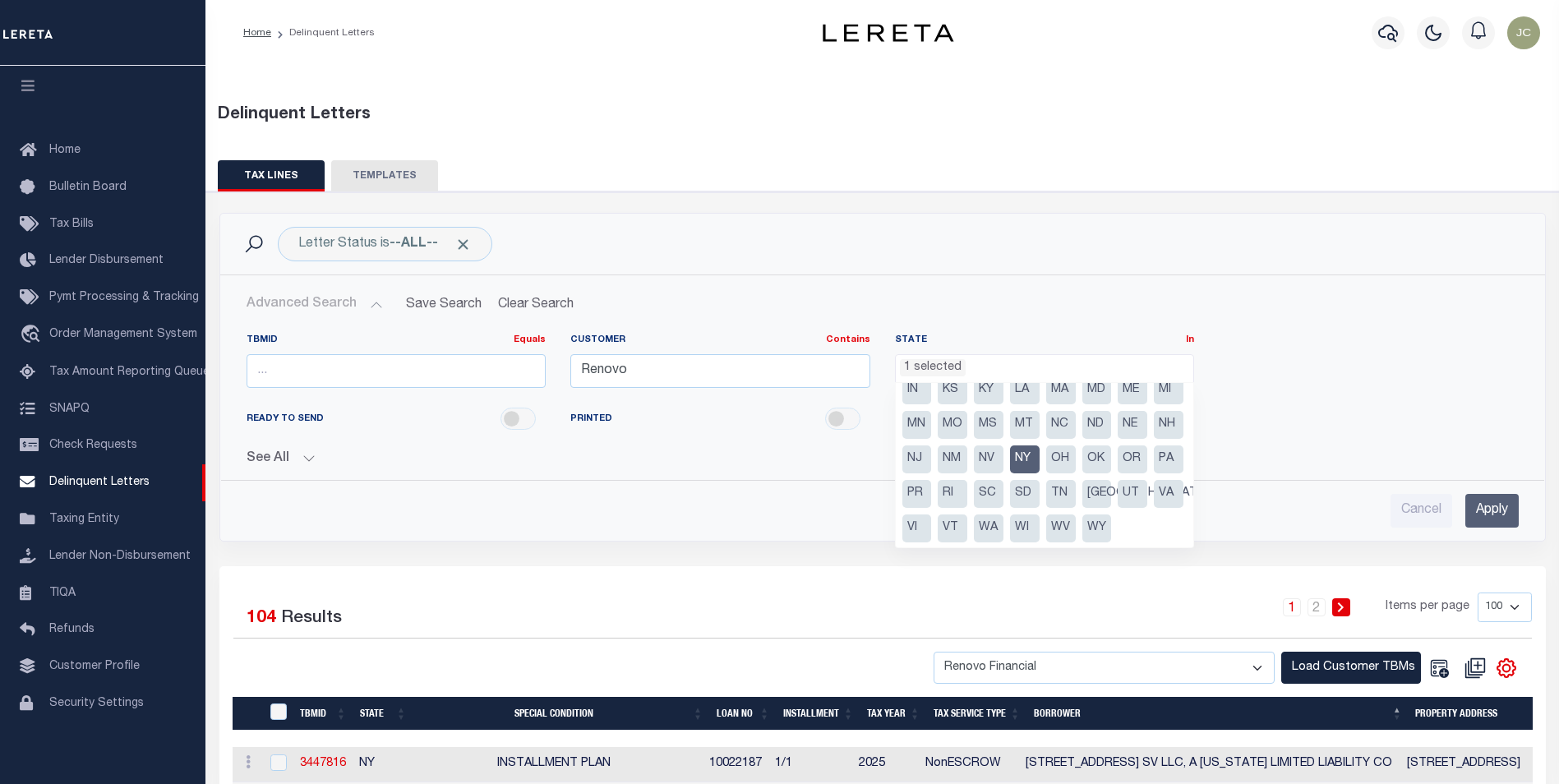
click at [1154, 404] on li "MI" at bounding box center [1169, 390] width 29 height 28
select select "MI"
click at [1010, 474] on li "NY" at bounding box center [1025, 459] width 29 height 28
click at [1359, 411] on div "READY TO SEND PRINTED MAILED" at bounding box center [882, 419] width 1296 height 37
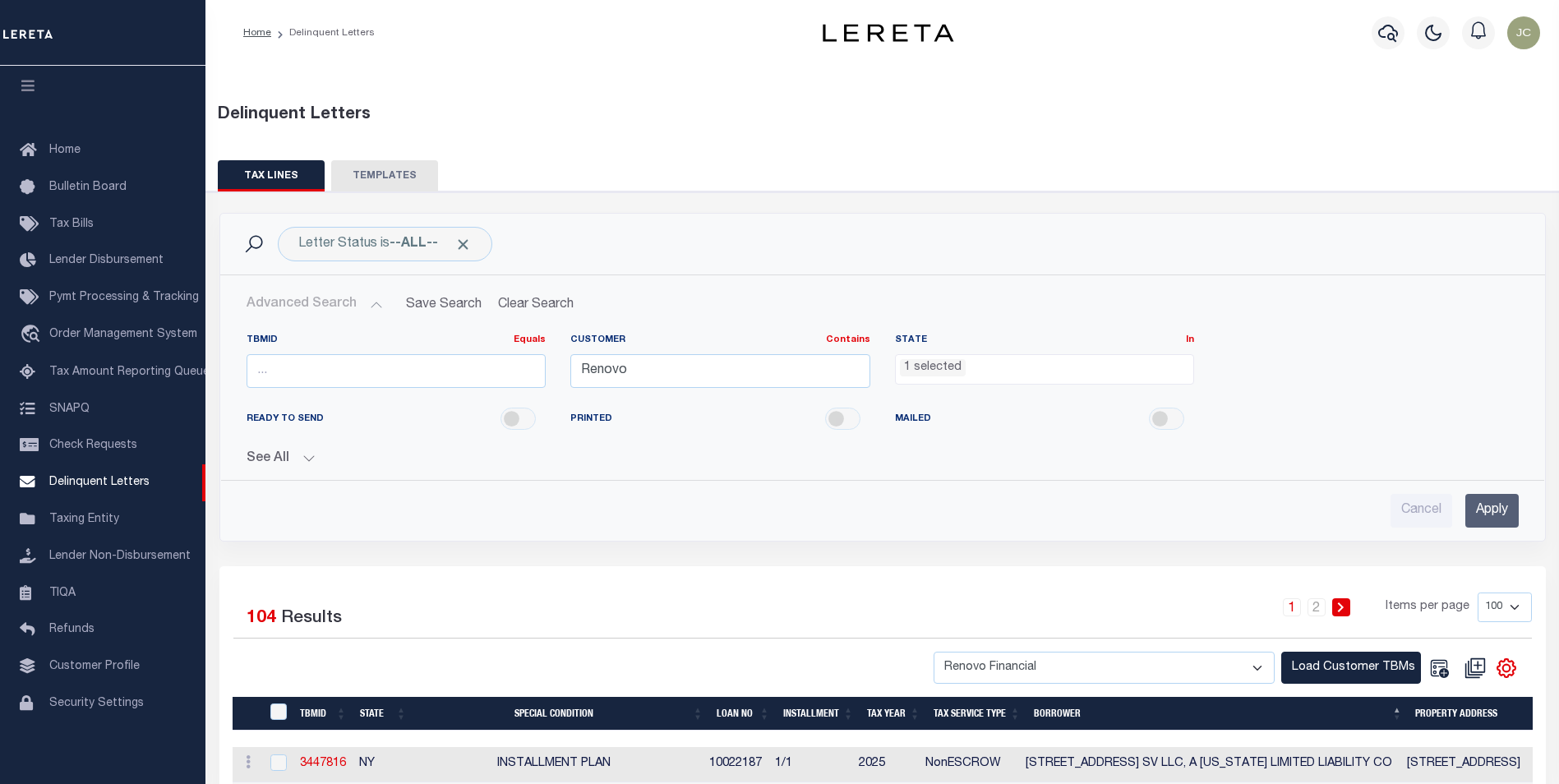
click at [1483, 509] on input "Apply" at bounding box center [1492, 510] width 54 height 34
